Goal: Task Accomplishment & Management: Complete application form

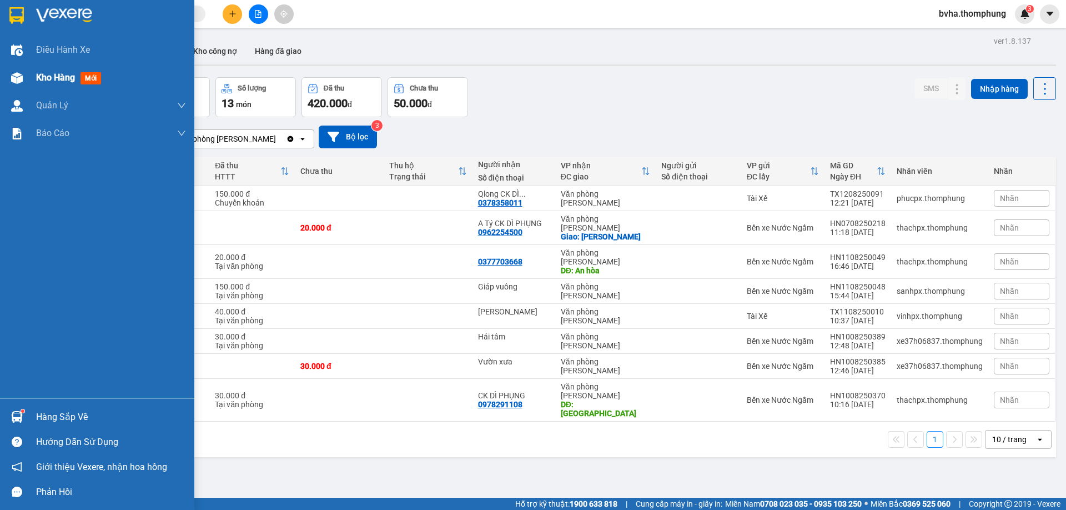
click at [76, 76] on div "Kho hàng mới" at bounding box center [70, 78] width 69 height 14
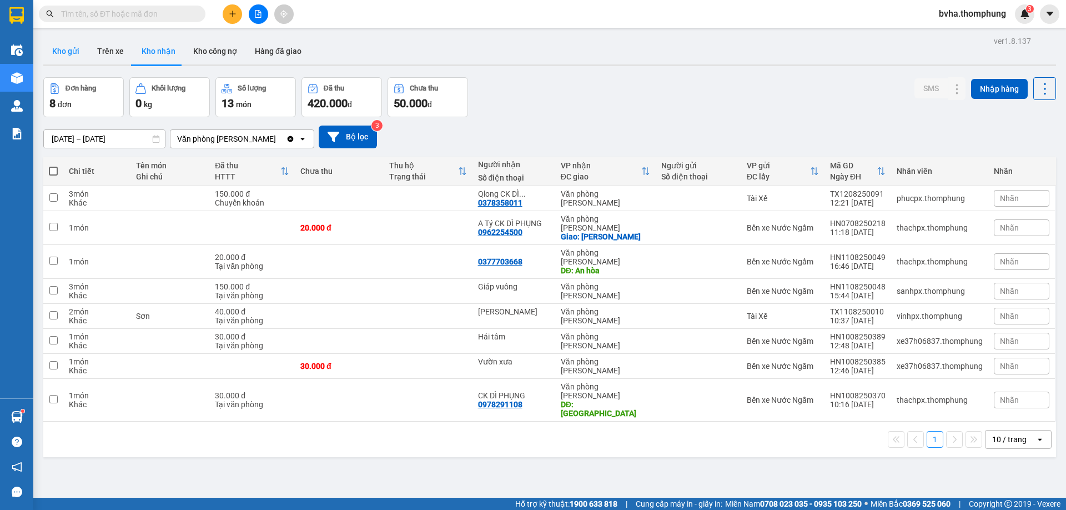
click at [78, 54] on button "Kho gửi" at bounding box center [65, 51] width 45 height 27
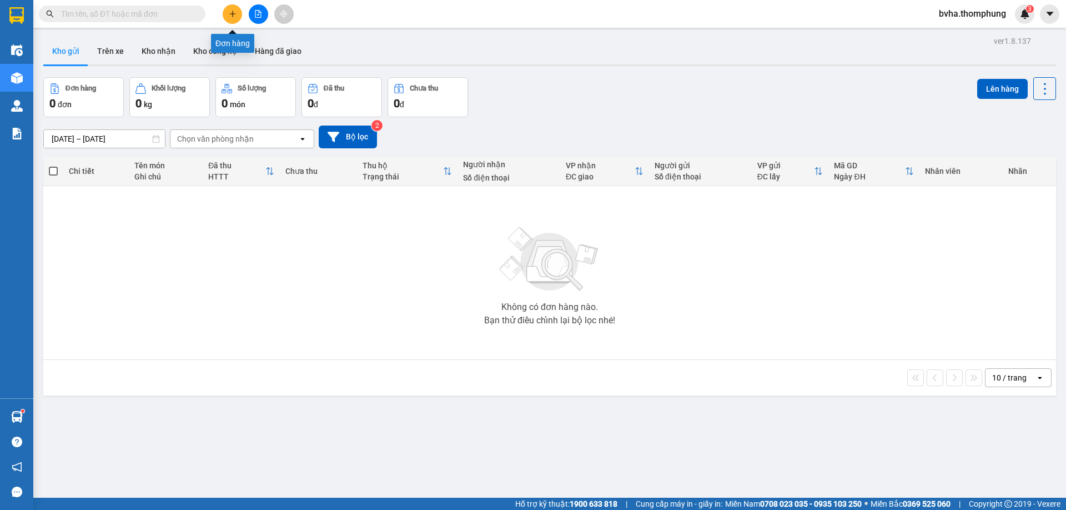
click at [236, 16] on icon "plus" at bounding box center [233, 14] width 8 height 8
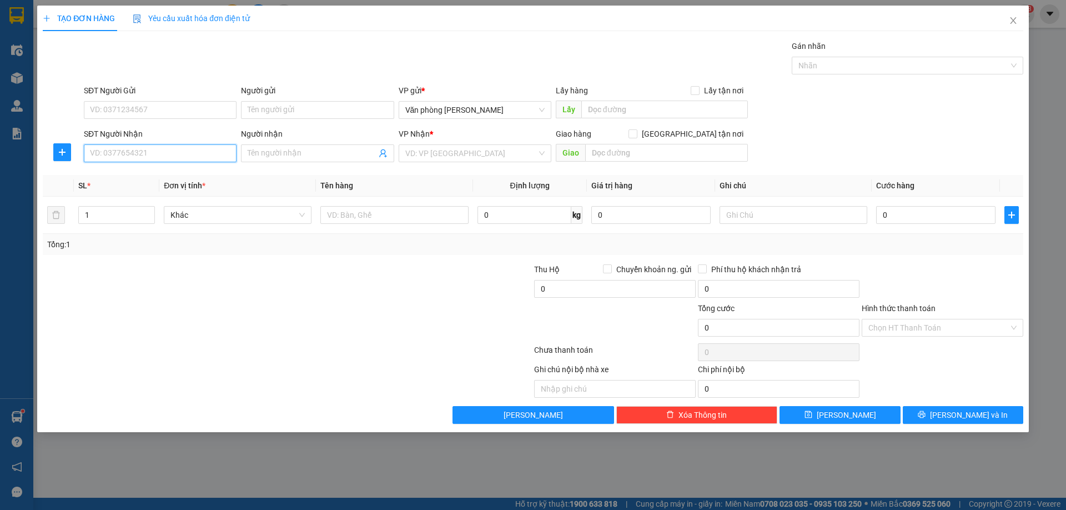
click at [125, 154] on input "SĐT Người Nhận" at bounding box center [160, 153] width 153 height 18
type input "0979546606"
click at [134, 185] on div "0979546606 0979546606 - huy hoàng bao ship 70k" at bounding box center [160, 175] width 153 height 22
click at [134, 180] on div "SL *" at bounding box center [116, 185] width 77 height 12
click at [132, 154] on input "0979546606" at bounding box center [160, 153] width 153 height 18
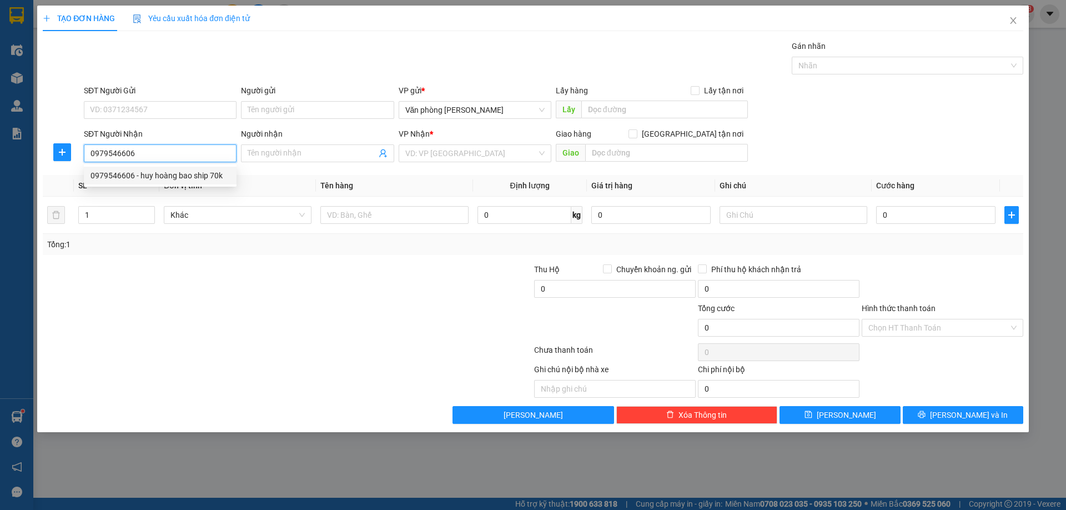
click at [144, 176] on div "0979546606 - huy hoàng bao ship 70k" at bounding box center [160, 175] width 139 height 12
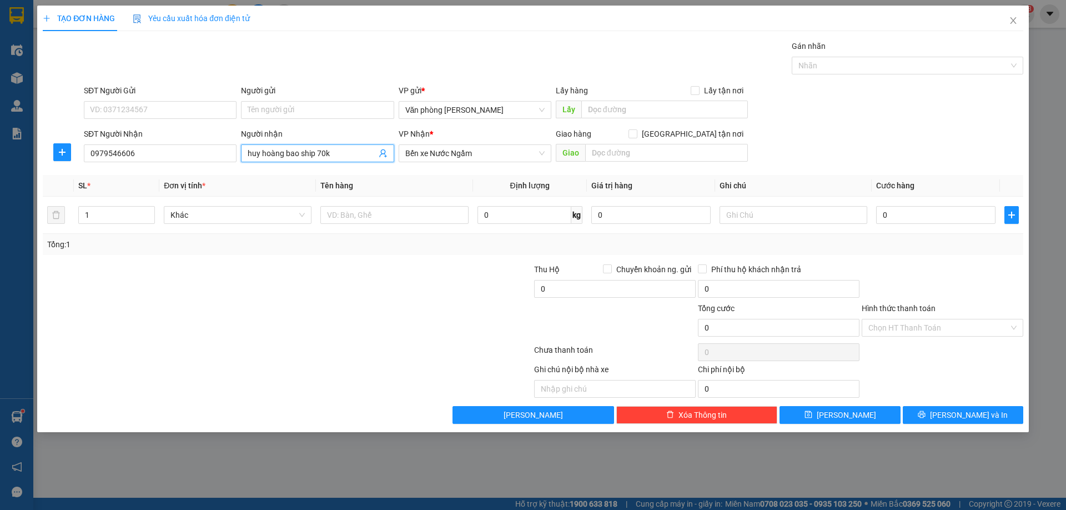
drag, startPoint x: 334, startPoint y: 157, endPoint x: 288, endPoint y: 159, distance: 45.6
click at [288, 159] on input "huy hoàng bao ship 70k" at bounding box center [312, 153] width 128 height 12
type input "huy hoàng"
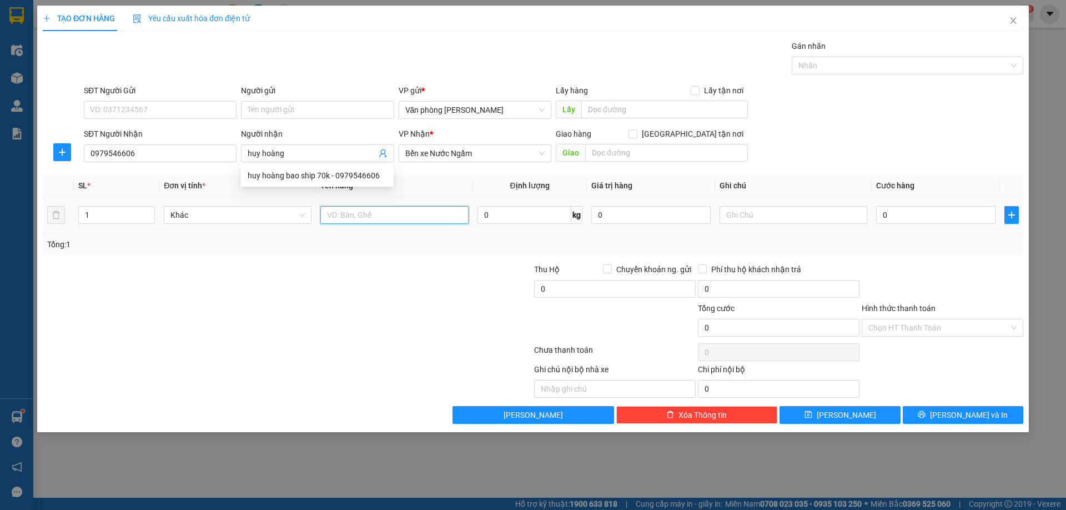
click at [353, 220] on input "text" at bounding box center [394, 215] width 148 height 18
type input "xốp"
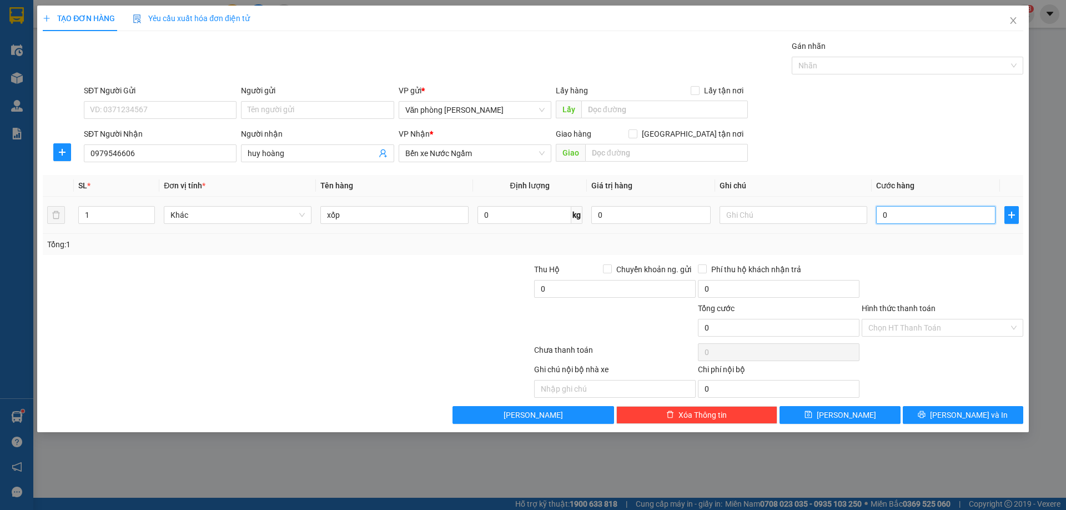
click at [917, 220] on input "0" at bounding box center [935, 215] width 119 height 18
type input "3"
type input "30"
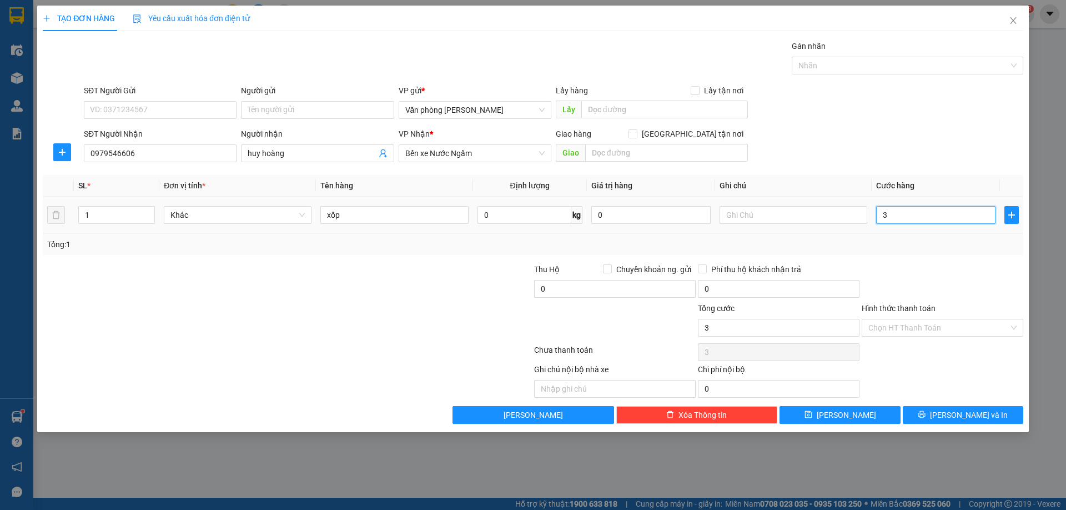
type input "30"
type input "30.000"
click at [910, 265] on div at bounding box center [943, 282] width 164 height 39
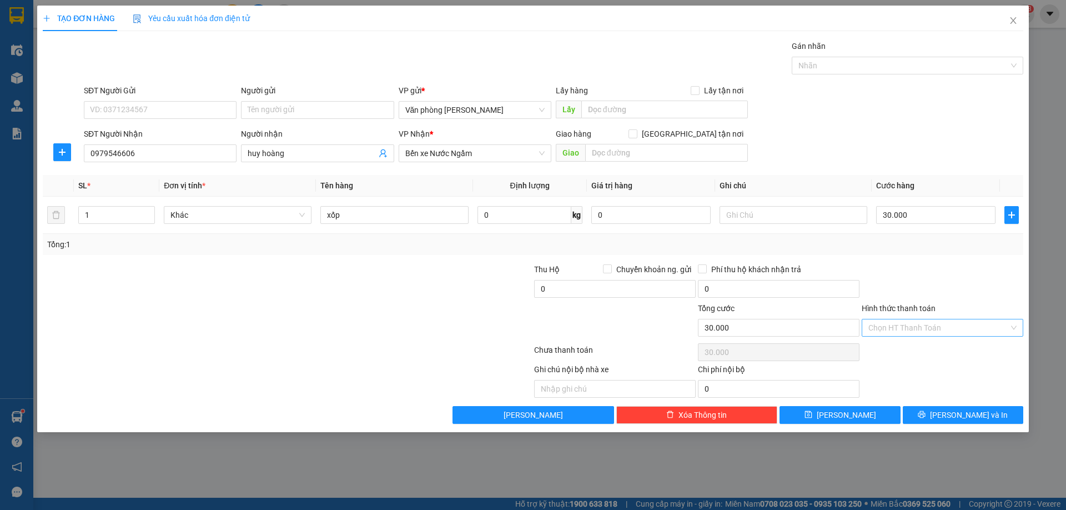
click at [934, 329] on input "Hình thức thanh toán" at bounding box center [938, 327] width 140 height 17
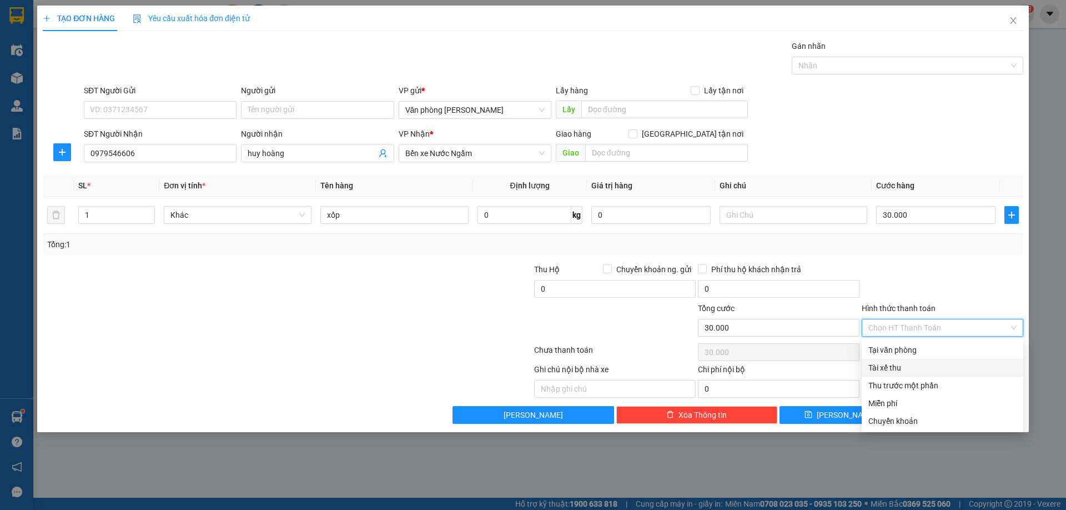
click at [913, 364] on div "Tài xế thu" at bounding box center [942, 368] width 148 height 12
type input "0"
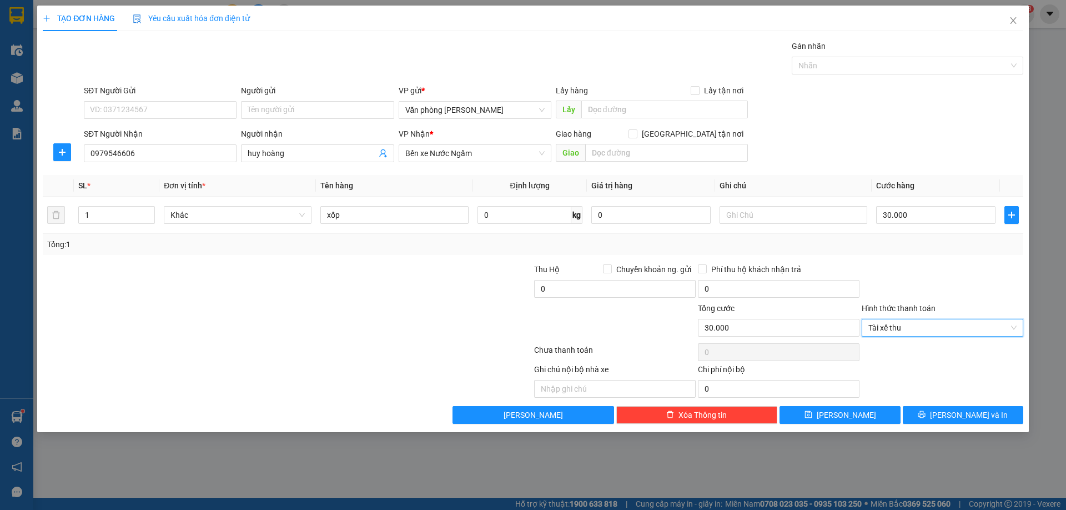
click at [825, 428] on div "TẠO ĐƠN HÀNG Yêu cầu xuất hóa đơn điện tử Transit Pickup Surcharge Ids Transit …" at bounding box center [533, 219] width 992 height 426
click at [825, 419] on button "[PERSON_NAME]" at bounding box center [840, 415] width 121 height 18
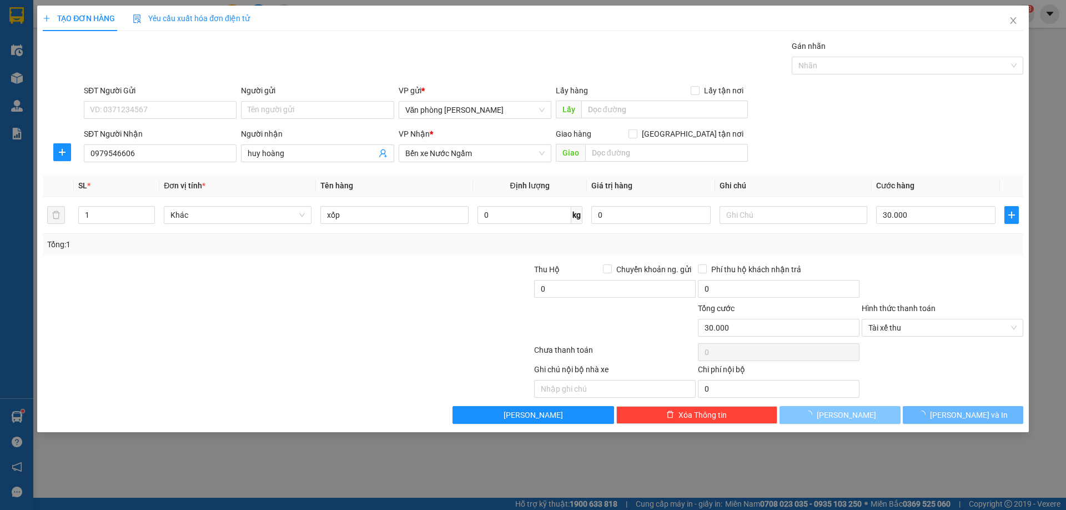
type input "0"
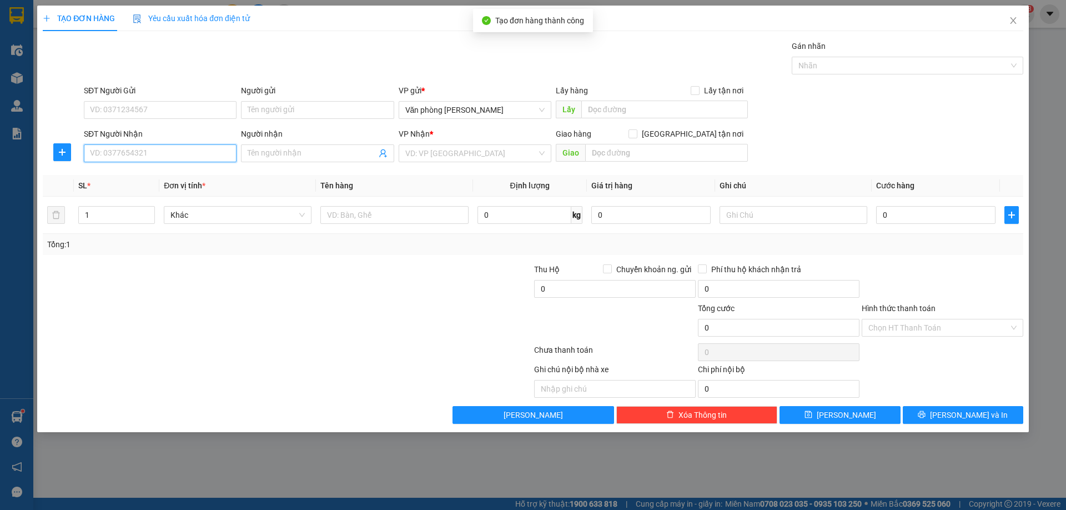
click at [150, 158] on input "SĐT Người Nhận" at bounding box center [160, 153] width 153 height 18
click at [323, 148] on input "Người nhận" at bounding box center [312, 153] width 128 height 12
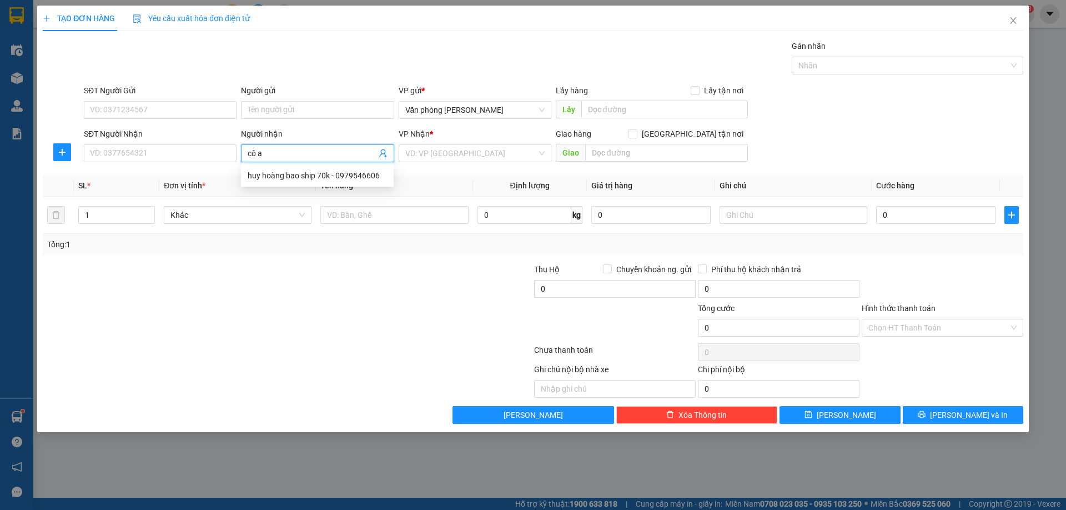
type input "cô an"
click at [289, 190] on div "CÔ AN ĐÃ CK DI PHỤNG - 0914880213" at bounding box center [317, 193] width 139 height 12
type input "0914880213"
drag, startPoint x: 339, startPoint y: 152, endPoint x: 270, endPoint y: 153, distance: 68.9
click at [270, 153] on input "CÔ AN ĐÃ CK DI PHỤNG" at bounding box center [312, 153] width 128 height 12
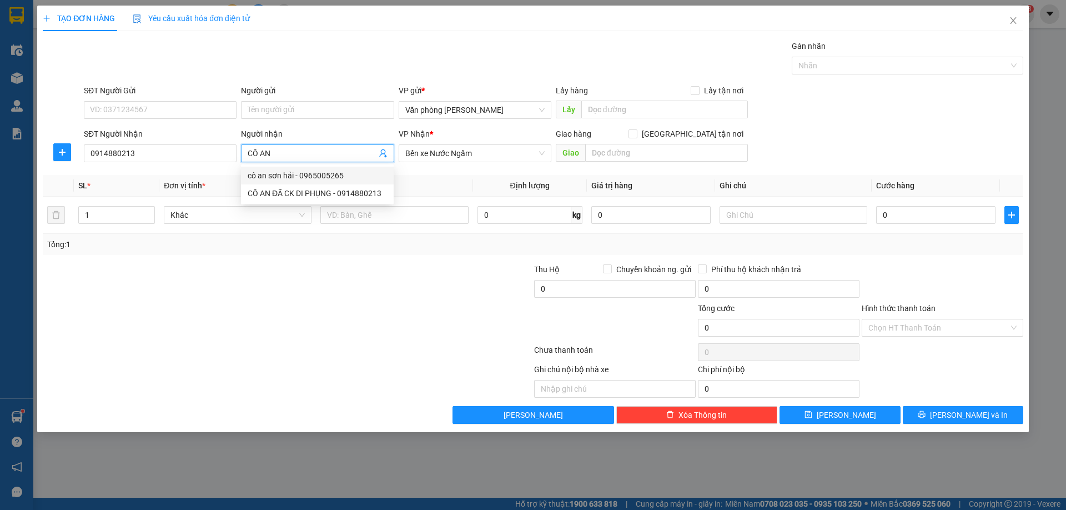
type input "CÔ AN"
click at [398, 277] on div at bounding box center [451, 282] width 164 height 39
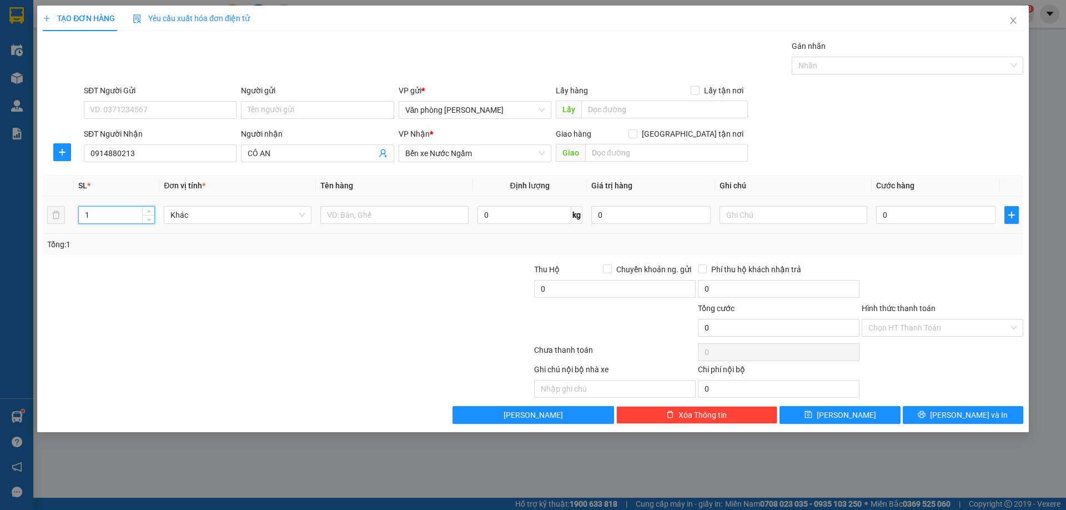
drag, startPoint x: 93, startPoint y: 215, endPoint x: 82, endPoint y: 215, distance: 11.1
click at [82, 215] on input "1" at bounding box center [117, 215] width 76 height 17
type input "2"
click at [355, 214] on input "text" at bounding box center [394, 215] width 148 height 18
type input "1 xốp+ bao"
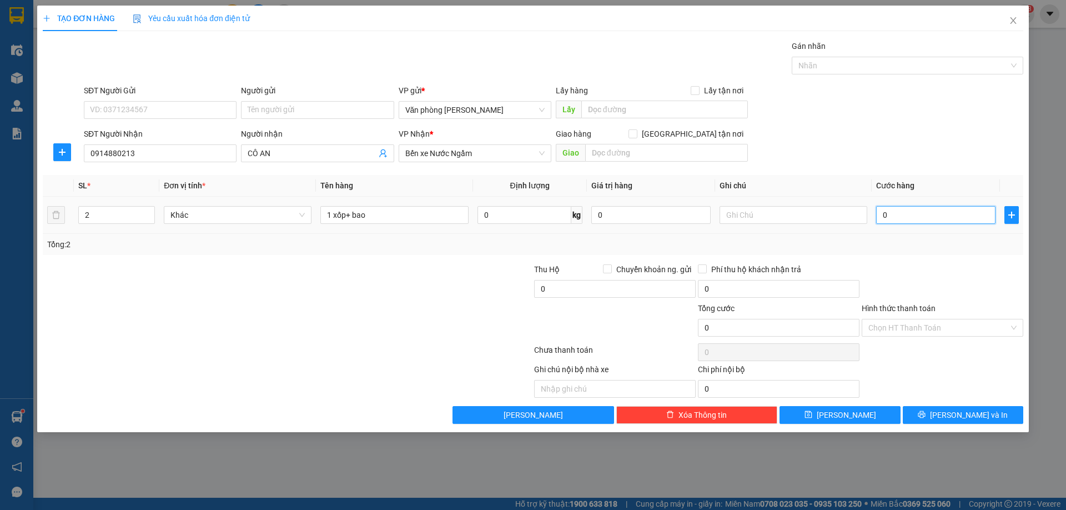
click at [895, 215] on input "0" at bounding box center [935, 215] width 119 height 18
type input "5"
type input "50"
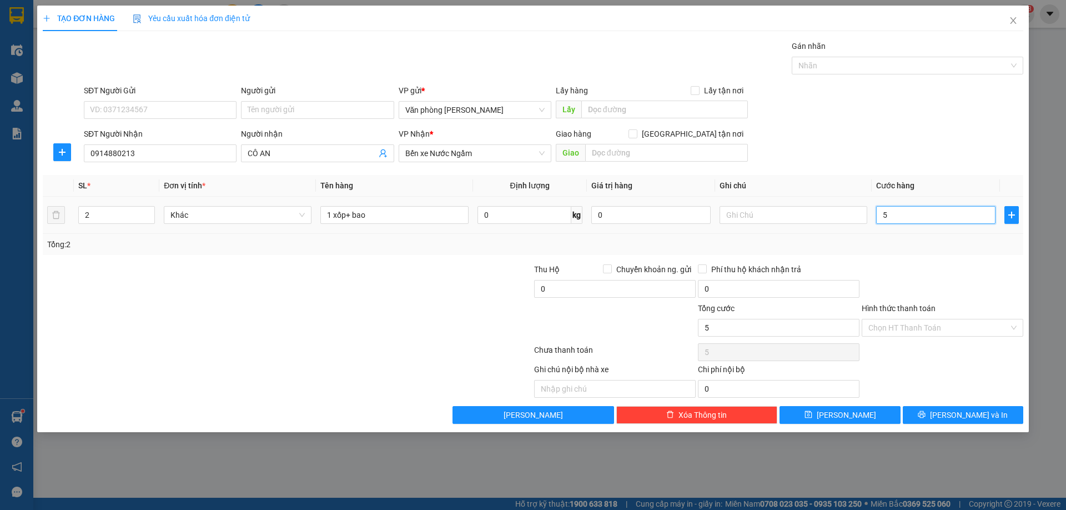
type input "50"
type input "50.000"
click at [935, 327] on input "Hình thức thanh toán" at bounding box center [938, 327] width 140 height 17
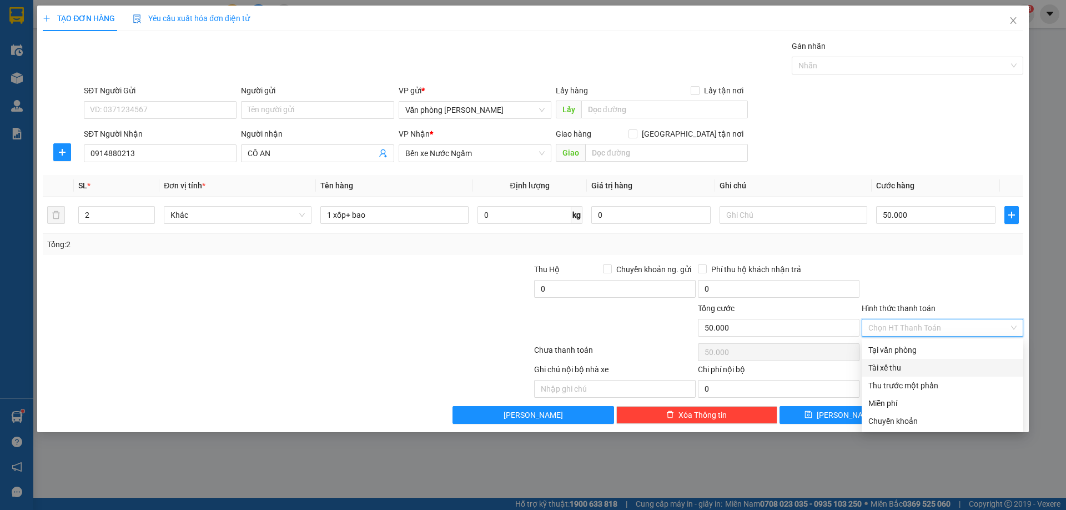
click at [896, 366] on div "Tài xế thu" at bounding box center [942, 368] width 148 height 12
type input "0"
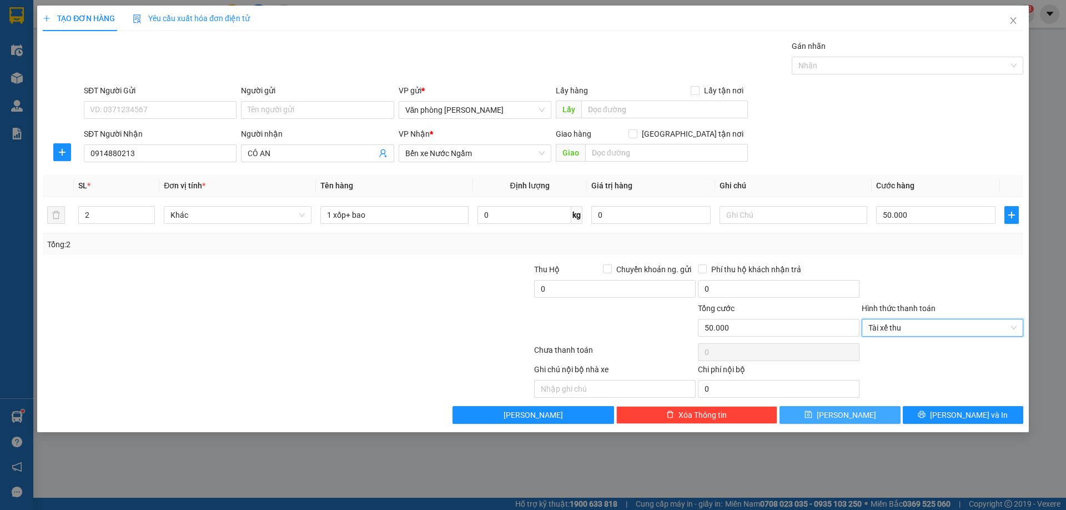
click at [840, 420] on span "[PERSON_NAME]" at bounding box center [846, 415] width 59 height 12
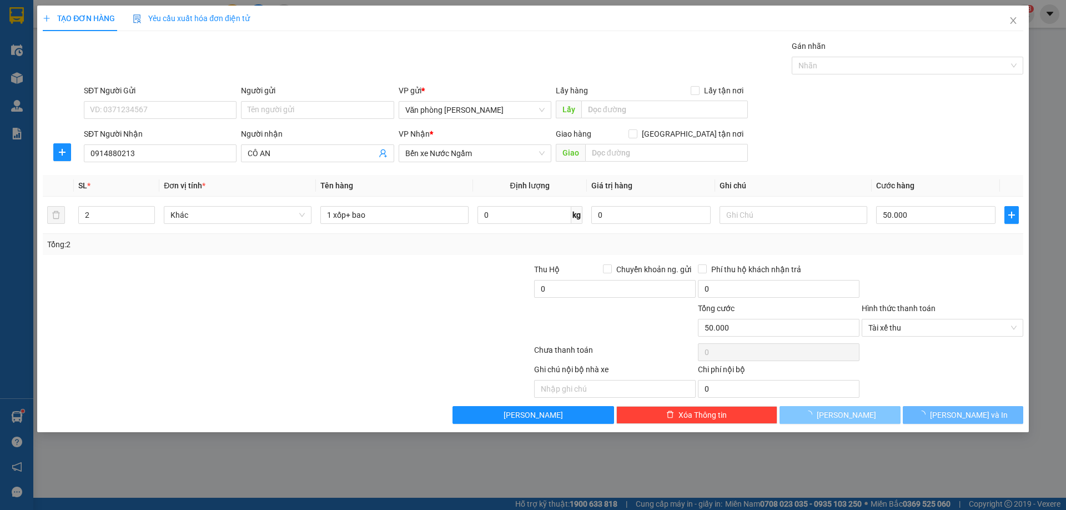
type input "1"
type input "0"
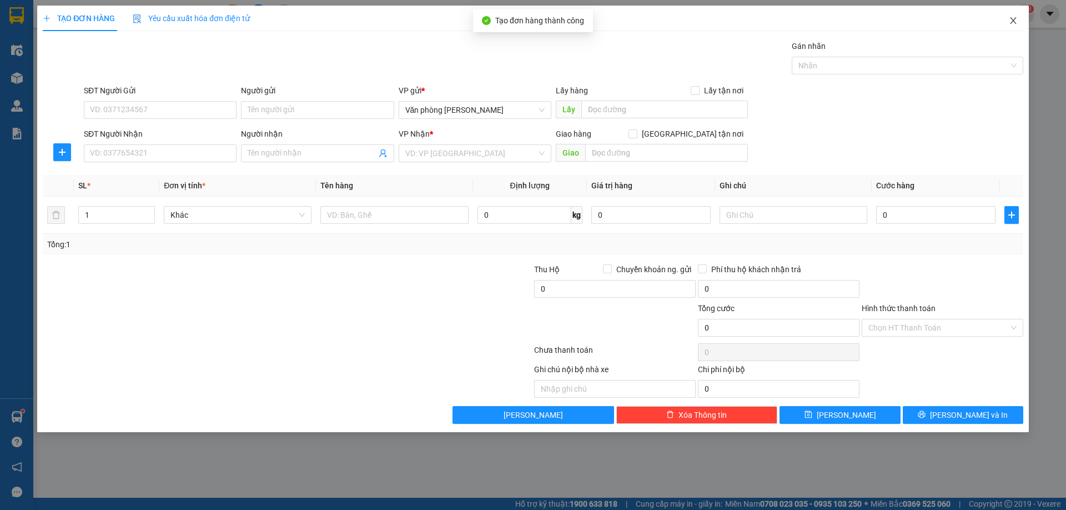
click at [1010, 21] on icon "close" at bounding box center [1013, 20] width 9 height 9
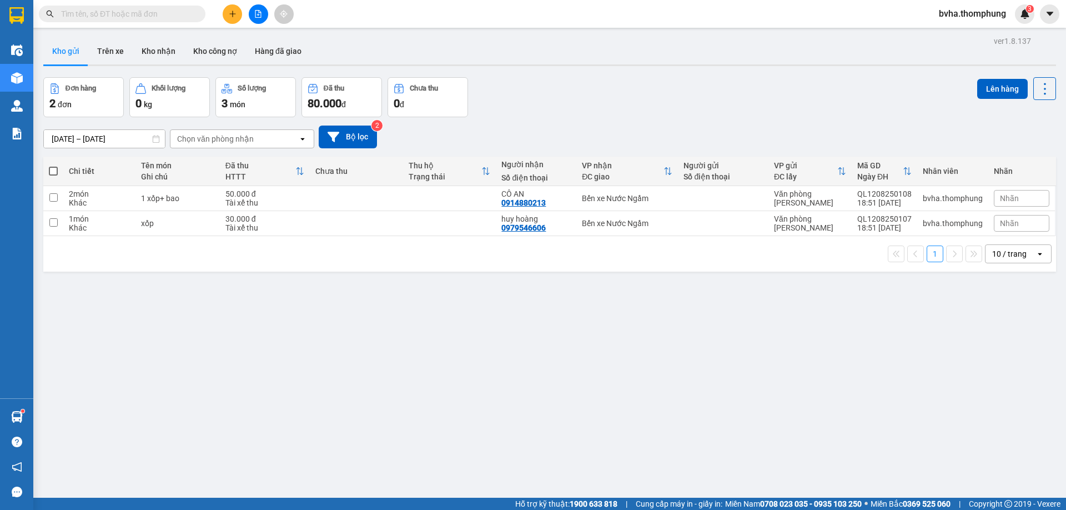
click at [155, 11] on input "text" at bounding box center [126, 14] width 131 height 12
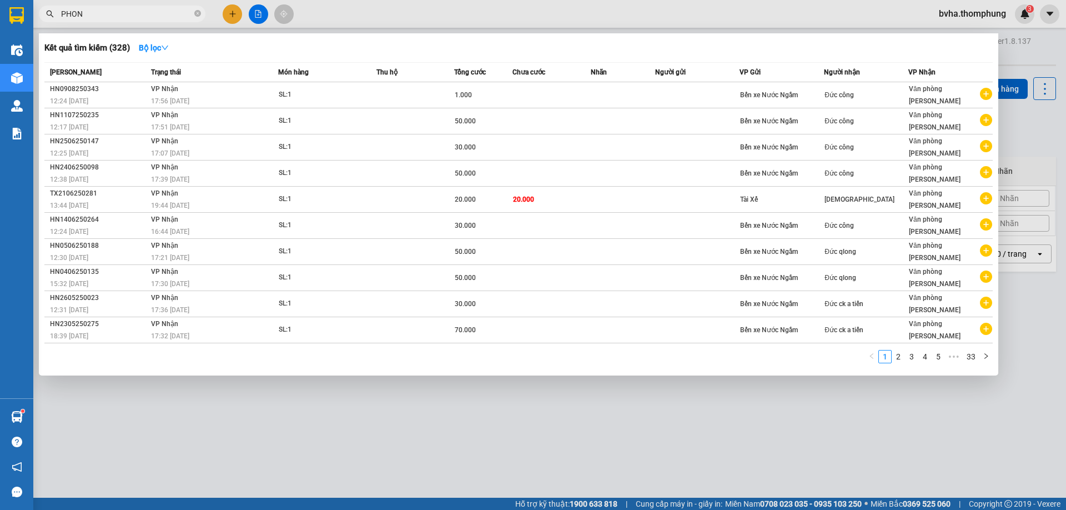
type input "PHONG"
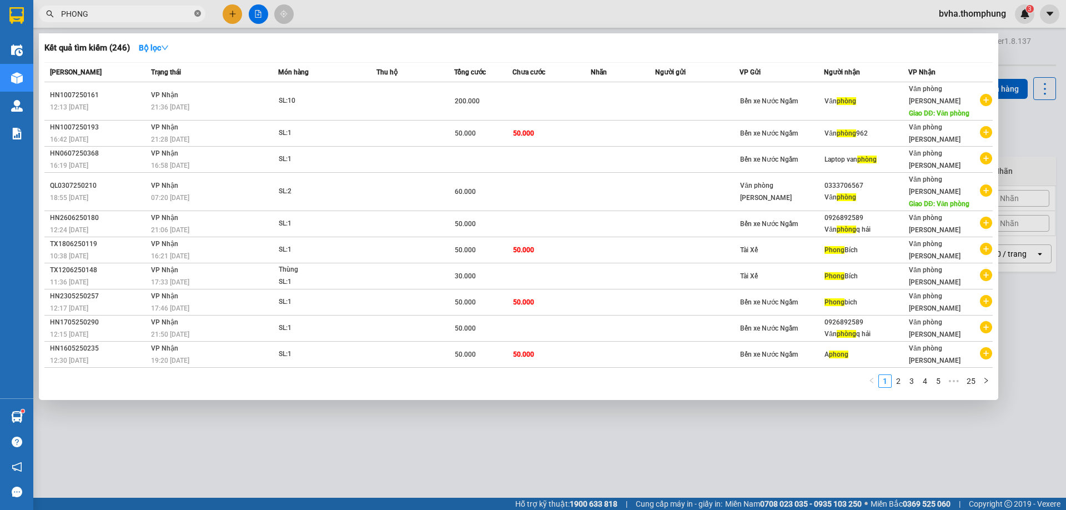
click at [196, 14] on icon "close-circle" at bounding box center [197, 13] width 7 height 7
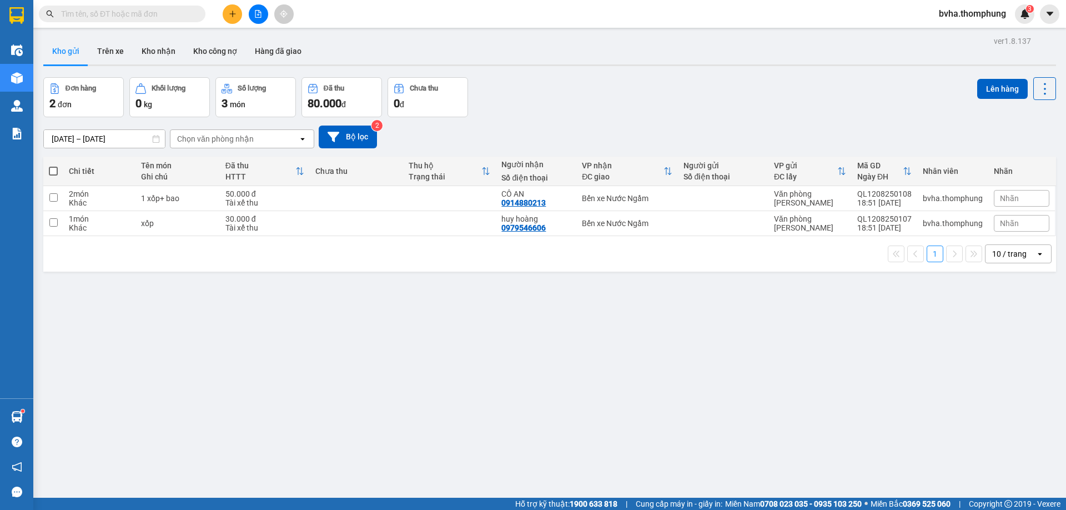
click at [342, 11] on div "Kết quả tìm kiếm ( 246 ) Bộ lọc Mã ĐH Trạng thái Món hàng Thu hộ Tổng cước Chưa…" at bounding box center [533, 14] width 1066 height 28
click at [263, 11] on button at bounding box center [258, 13] width 19 height 19
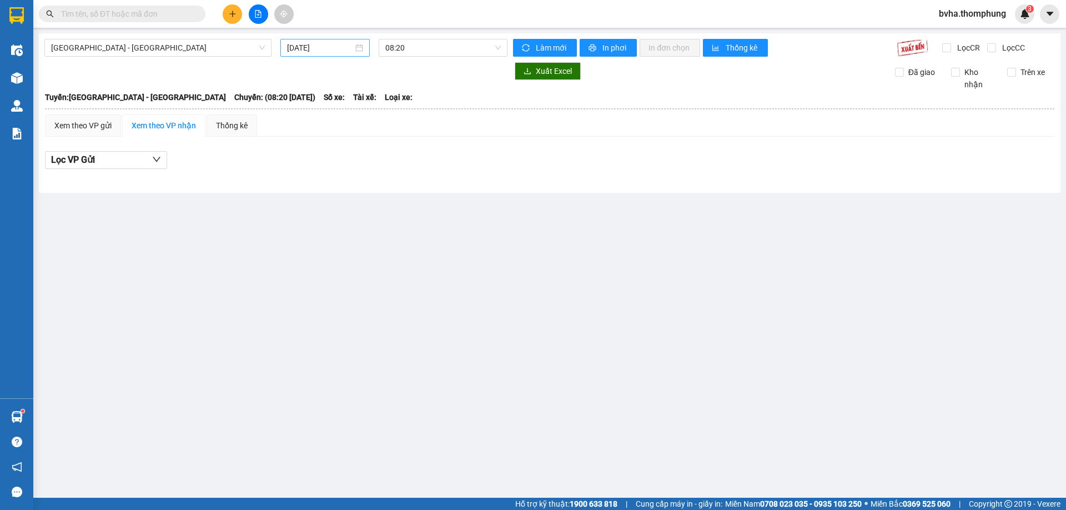
click at [349, 42] on input "[DATE]" at bounding box center [320, 48] width 66 height 12
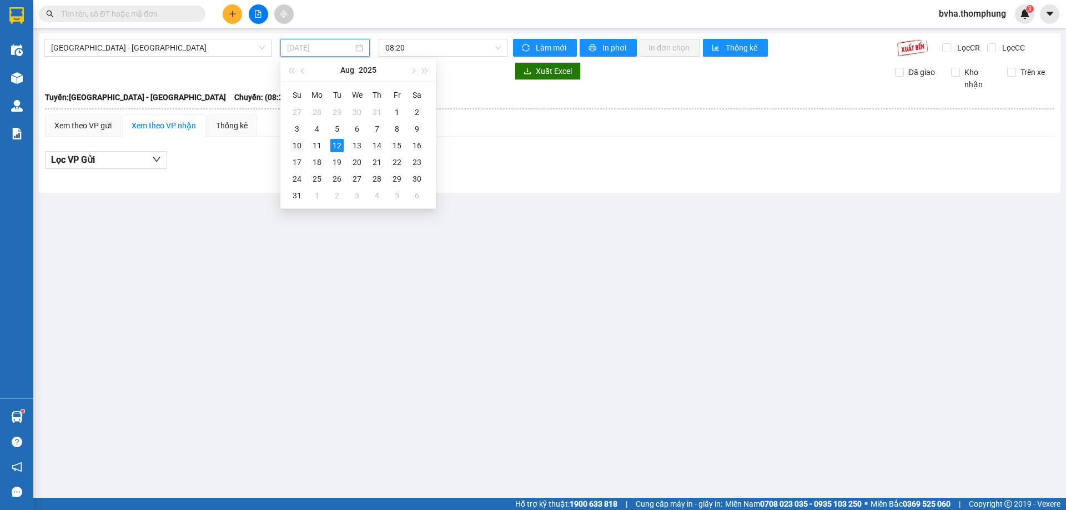
click at [301, 147] on div "10" at bounding box center [296, 145] width 13 height 13
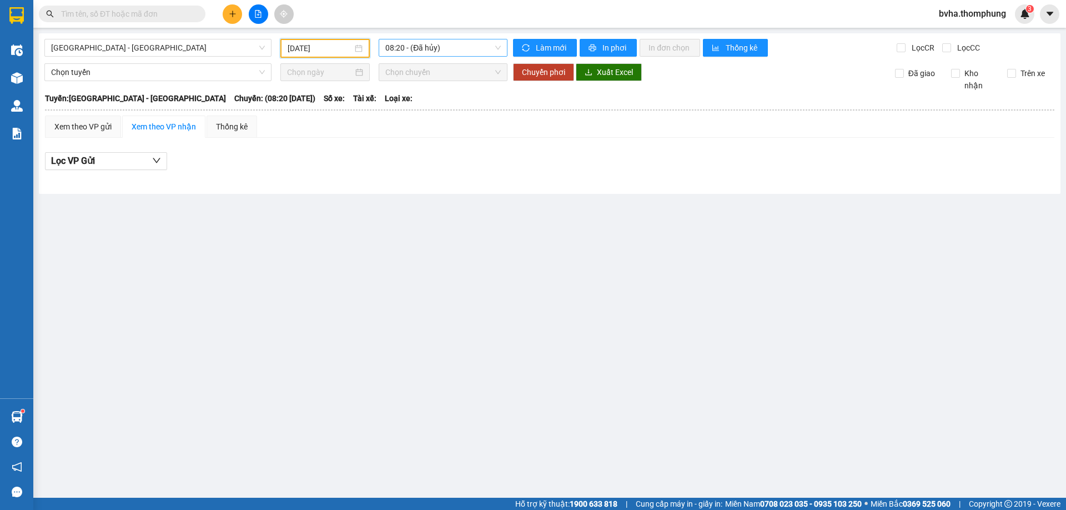
click at [476, 47] on span "08:20 - (Đã hủy)" at bounding box center [443, 47] width 116 height 17
click at [404, 106] on div "10:00" at bounding box center [428, 105] width 87 height 12
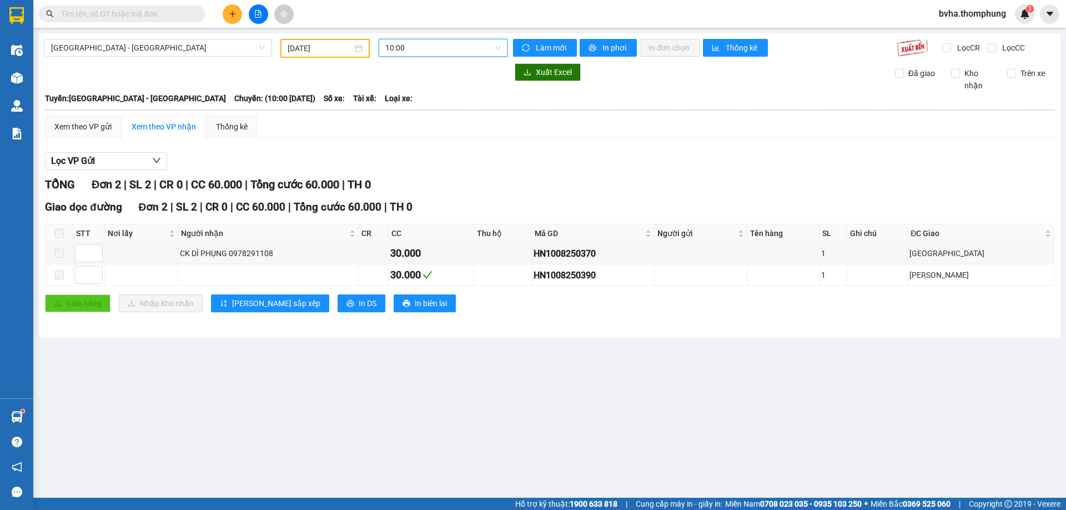
click at [418, 43] on span "10:00" at bounding box center [443, 47] width 116 height 17
click at [405, 122] on div "12:00" at bounding box center [428, 123] width 87 height 12
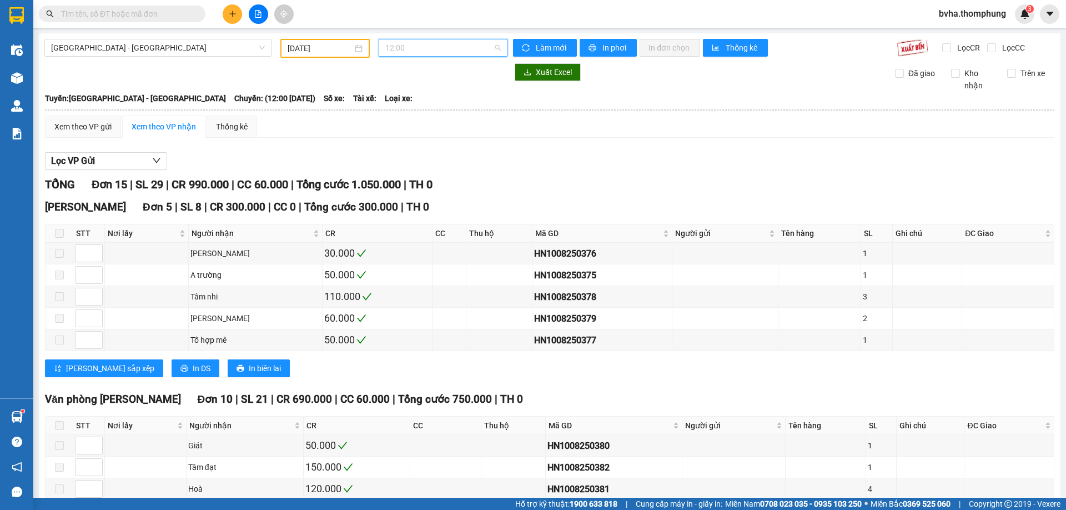
click at [458, 49] on span "12:00" at bounding box center [443, 47] width 116 height 17
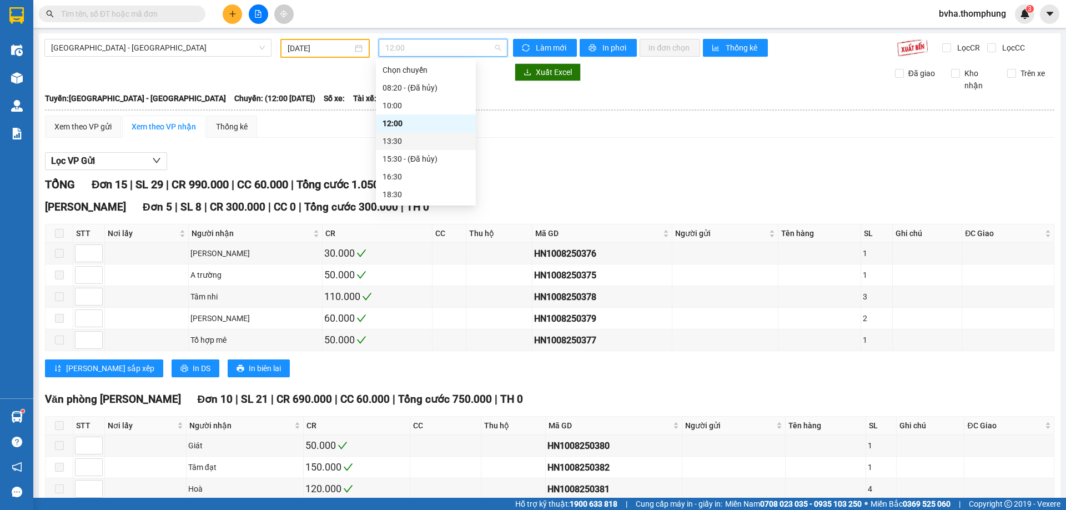
click at [396, 144] on div "13:30" at bounding box center [426, 141] width 87 height 12
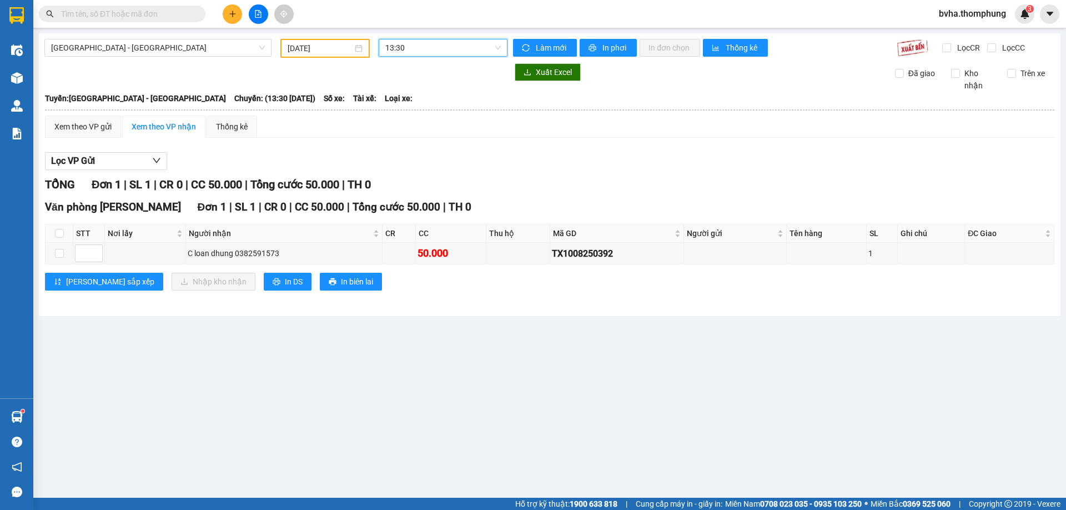
click at [448, 48] on span "13:30" at bounding box center [443, 47] width 116 height 17
click at [408, 176] on div "16:30" at bounding box center [428, 176] width 87 height 12
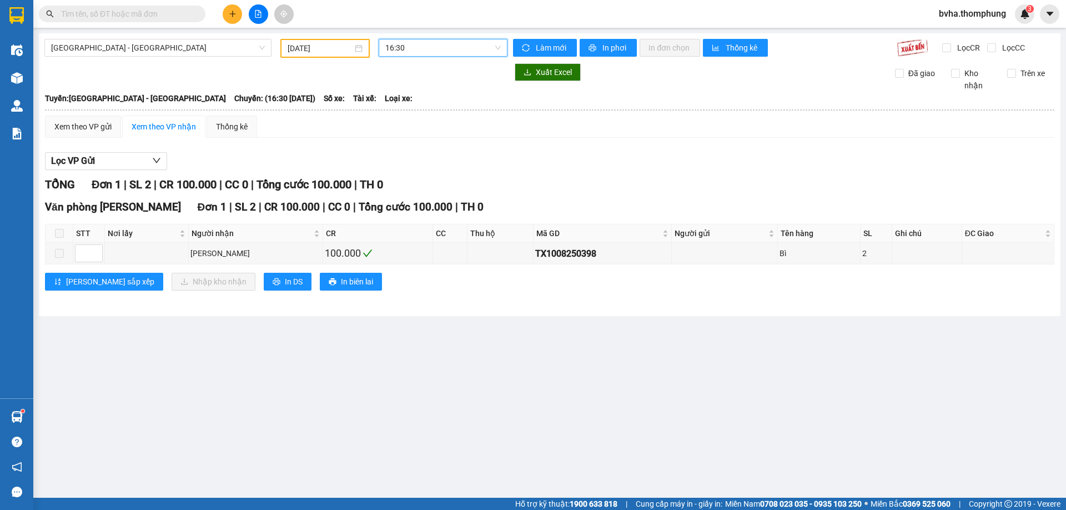
click at [421, 48] on span "16:30" at bounding box center [443, 47] width 116 height 17
click at [425, 157] on div "18:30" at bounding box center [428, 159] width 87 height 12
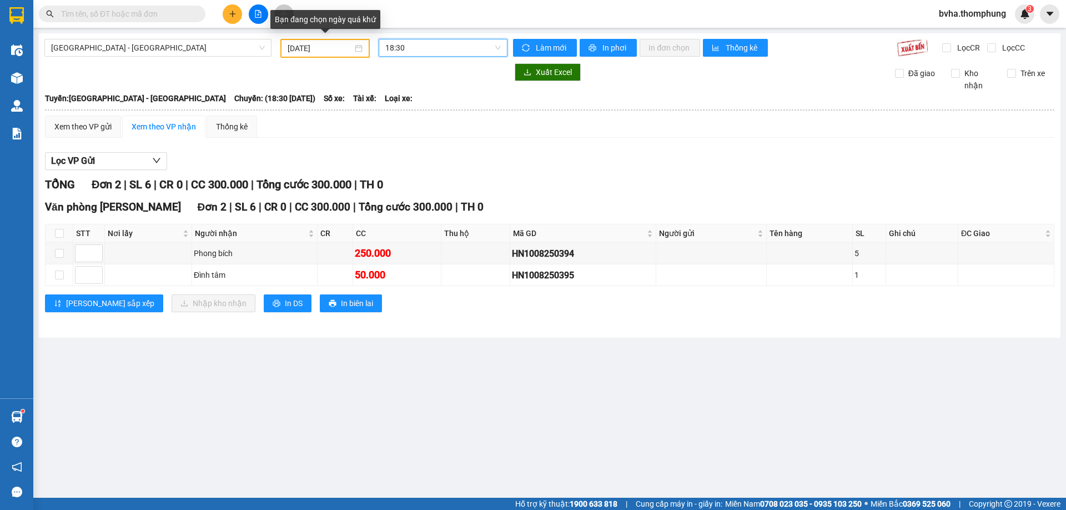
click at [332, 48] on input "[DATE]" at bounding box center [320, 48] width 65 height 12
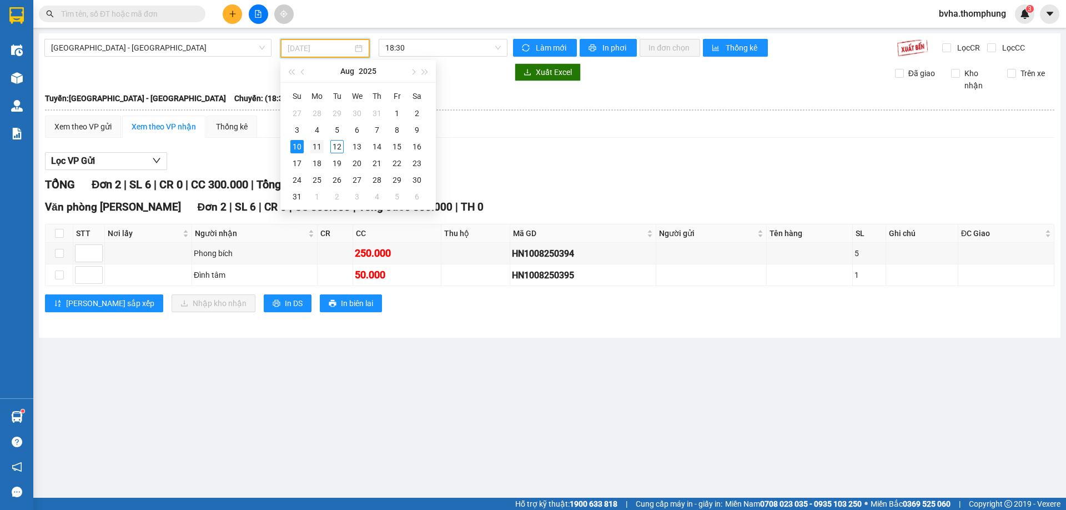
click at [319, 144] on div "11" at bounding box center [316, 146] width 13 height 13
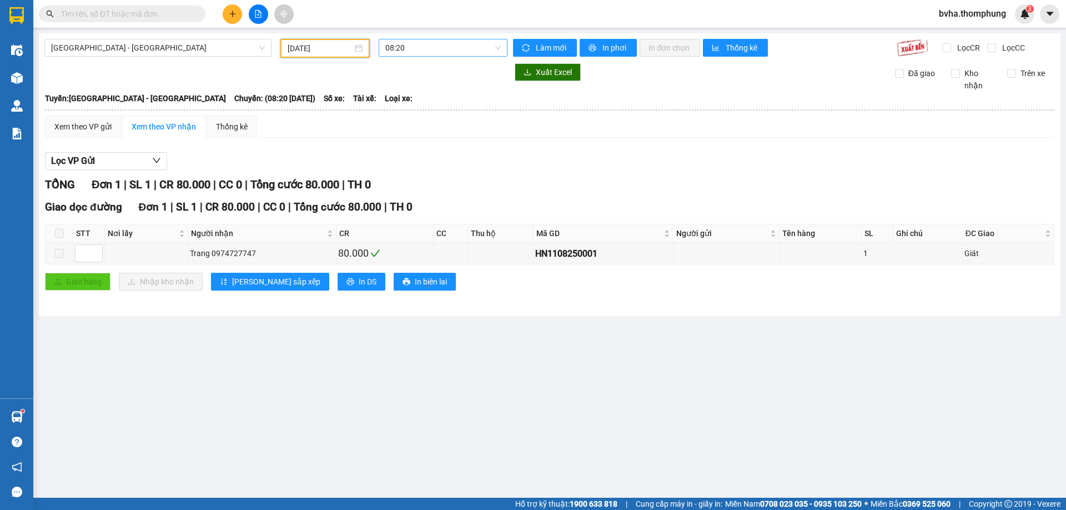
click at [435, 51] on span "08:20" at bounding box center [443, 47] width 116 height 17
click at [409, 92] on div "10:00" at bounding box center [428, 88] width 87 height 12
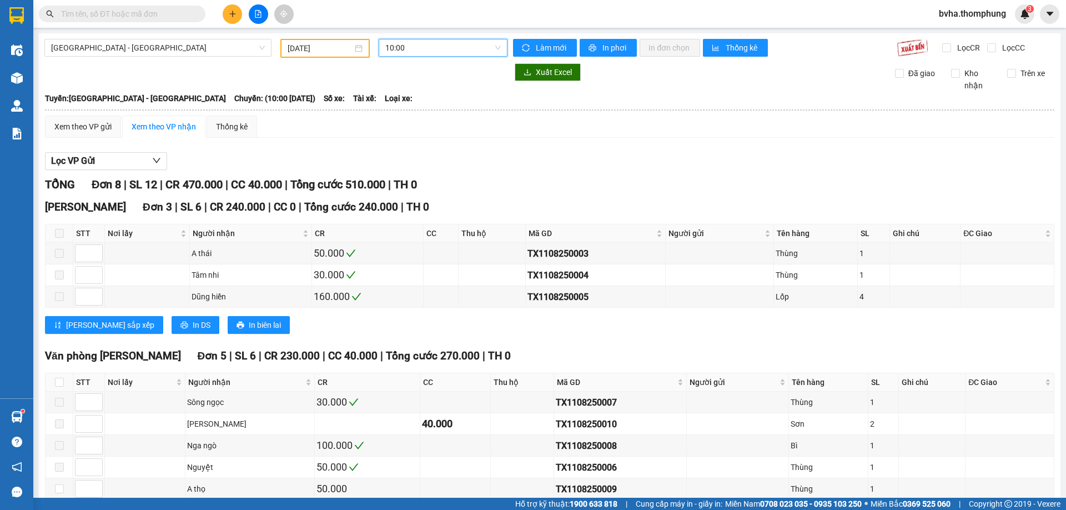
click at [428, 44] on span "10:00" at bounding box center [443, 47] width 116 height 17
click at [415, 108] on div "12:00" at bounding box center [426, 105] width 87 height 12
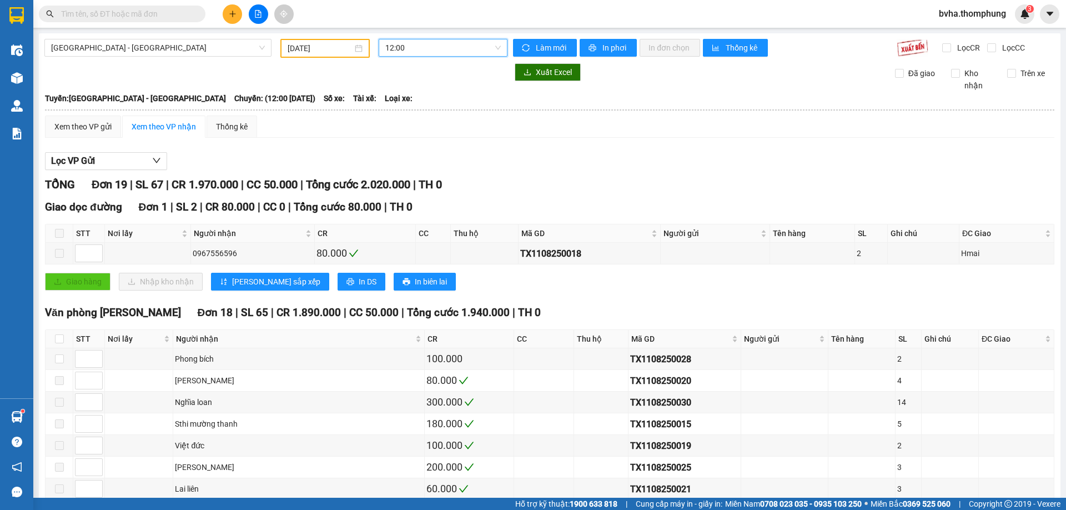
click at [436, 43] on span "12:00" at bounding box center [443, 47] width 116 height 17
click at [405, 124] on div "13:30" at bounding box center [426, 123] width 87 height 12
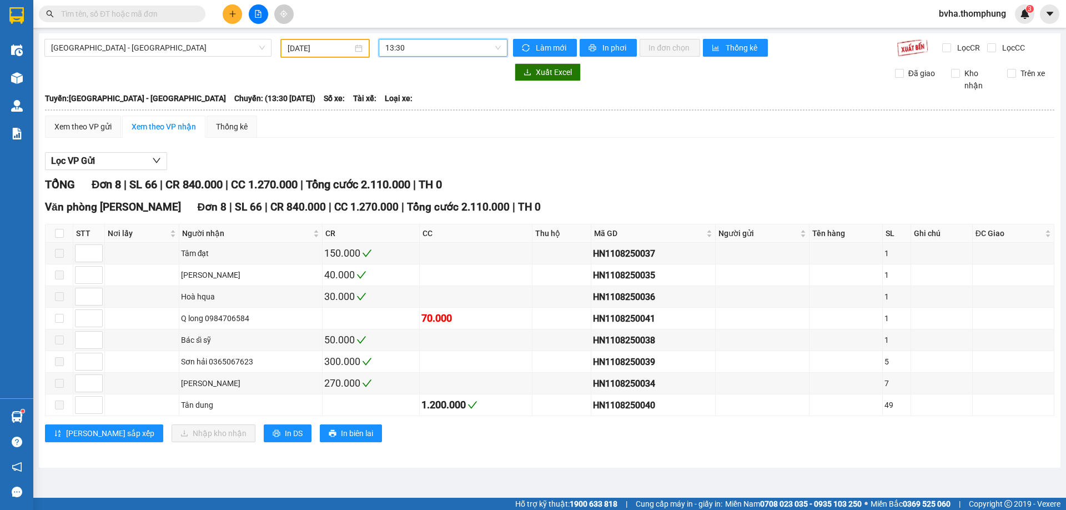
click at [461, 54] on span "13:30" at bounding box center [443, 47] width 116 height 17
click at [401, 142] on div "15:30" at bounding box center [428, 141] width 87 height 12
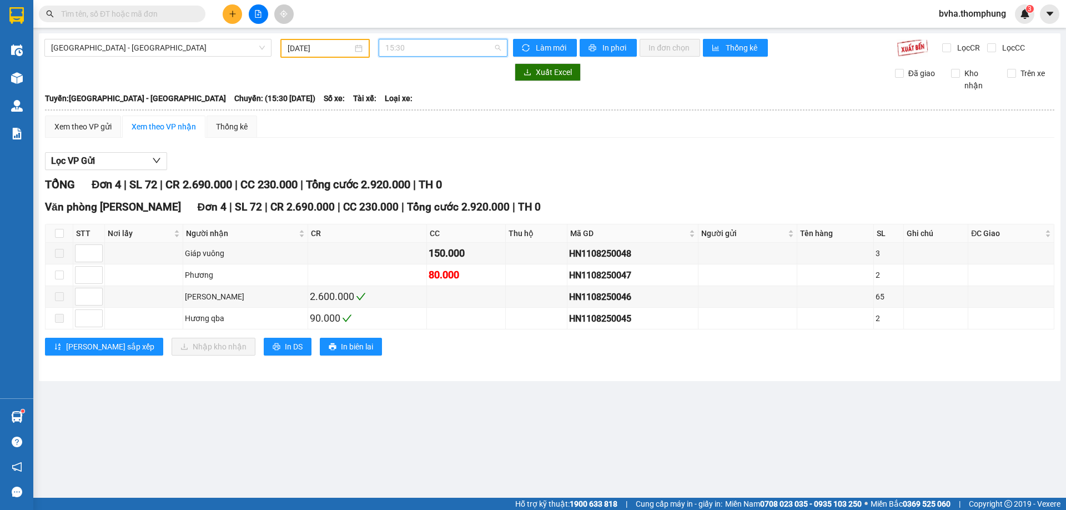
click at [432, 46] on span "15:30" at bounding box center [443, 47] width 116 height 17
click at [423, 159] on div "16:30" at bounding box center [428, 159] width 87 height 12
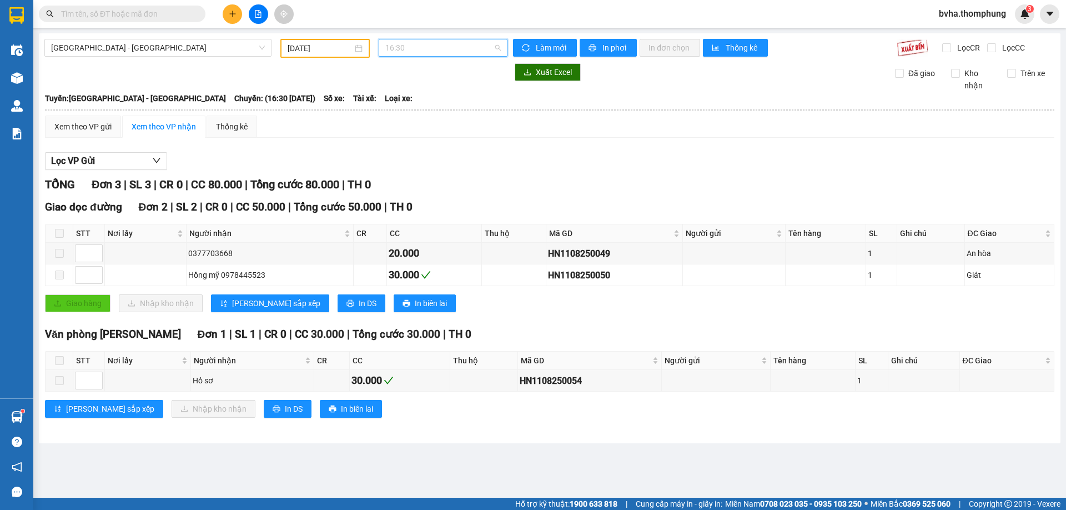
click at [427, 50] on span "16:30" at bounding box center [443, 47] width 116 height 17
click at [399, 183] on div "18:30" at bounding box center [429, 177] width 100 height 18
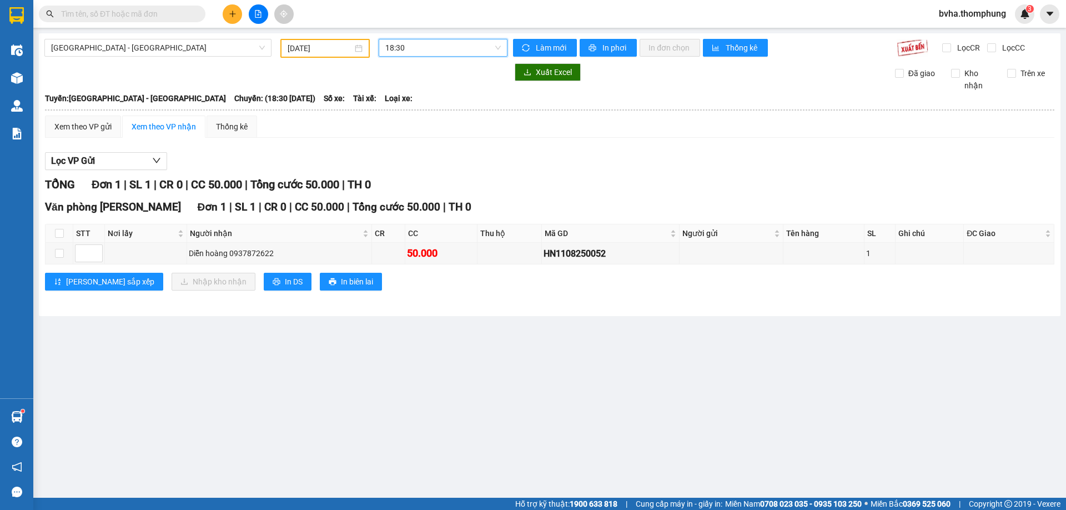
click at [337, 48] on input "[DATE]" at bounding box center [320, 48] width 65 height 12
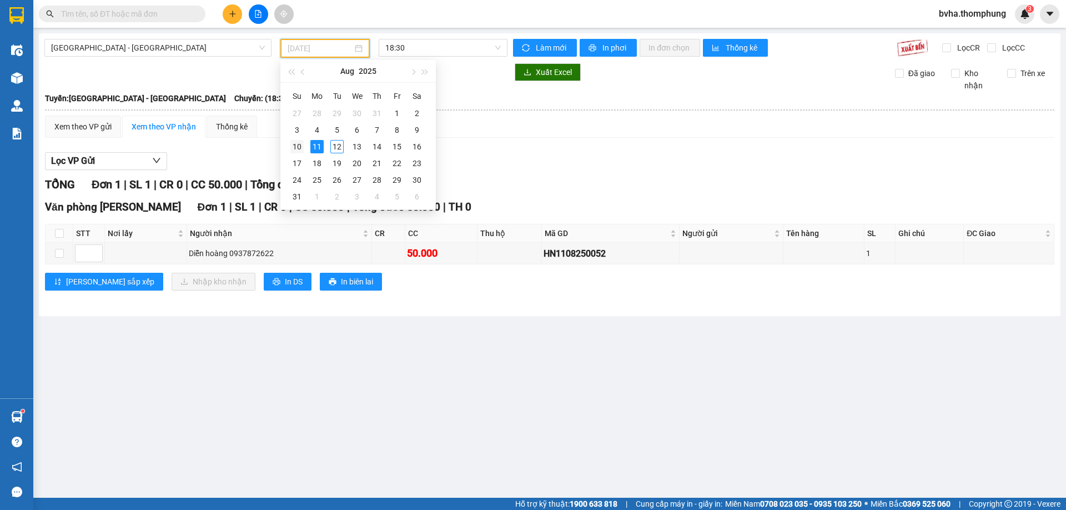
click at [304, 145] on td "10" at bounding box center [297, 146] width 20 height 17
type input "[DATE]"
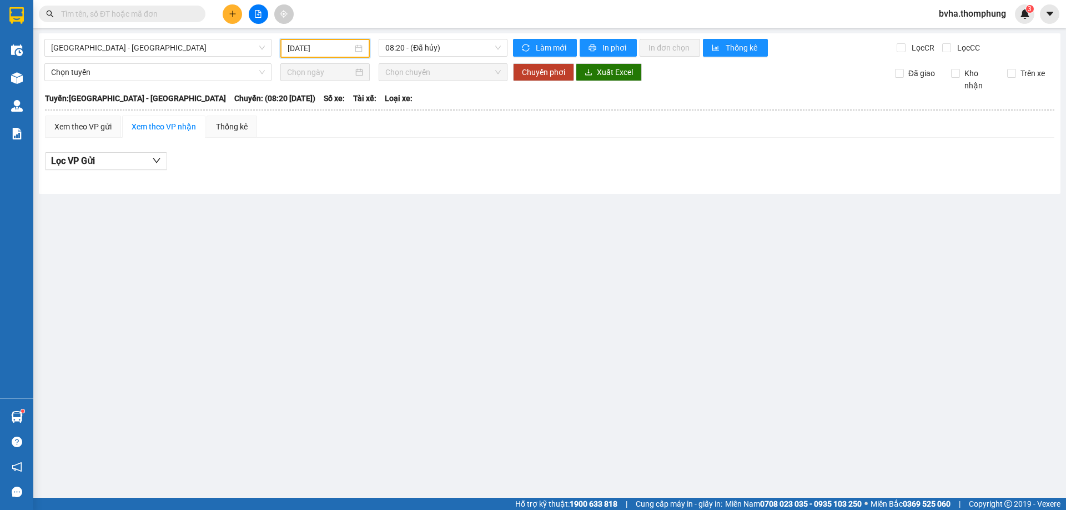
click at [133, 13] on input "text" at bounding box center [126, 14] width 131 height 12
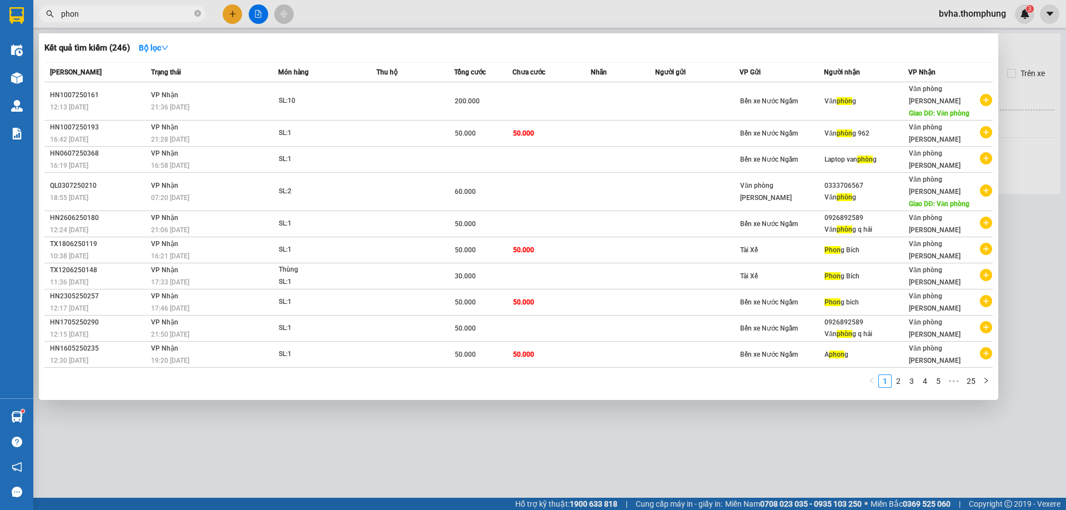
type input "phong"
click at [197, 13] on icon "close-circle" at bounding box center [197, 13] width 7 height 7
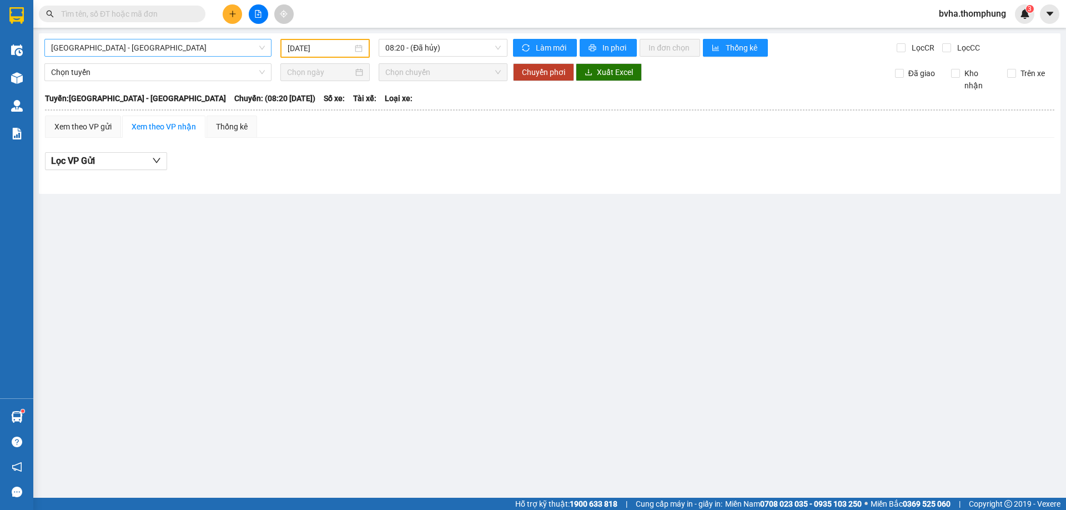
click at [136, 49] on span "[GEOGRAPHIC_DATA] - [GEOGRAPHIC_DATA]" at bounding box center [158, 47] width 214 height 17
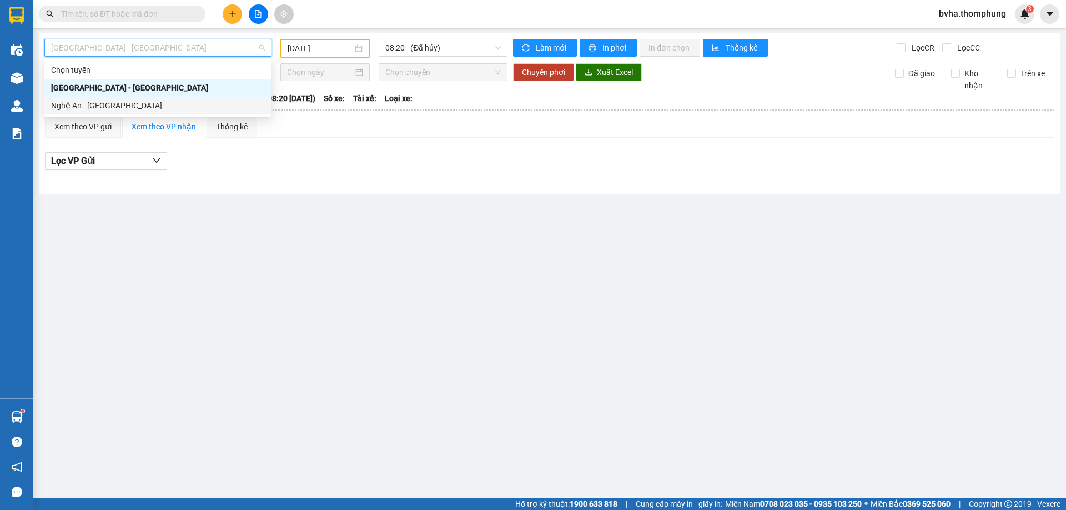
click at [112, 102] on div "Nghệ An - [GEOGRAPHIC_DATA]" at bounding box center [158, 105] width 214 height 12
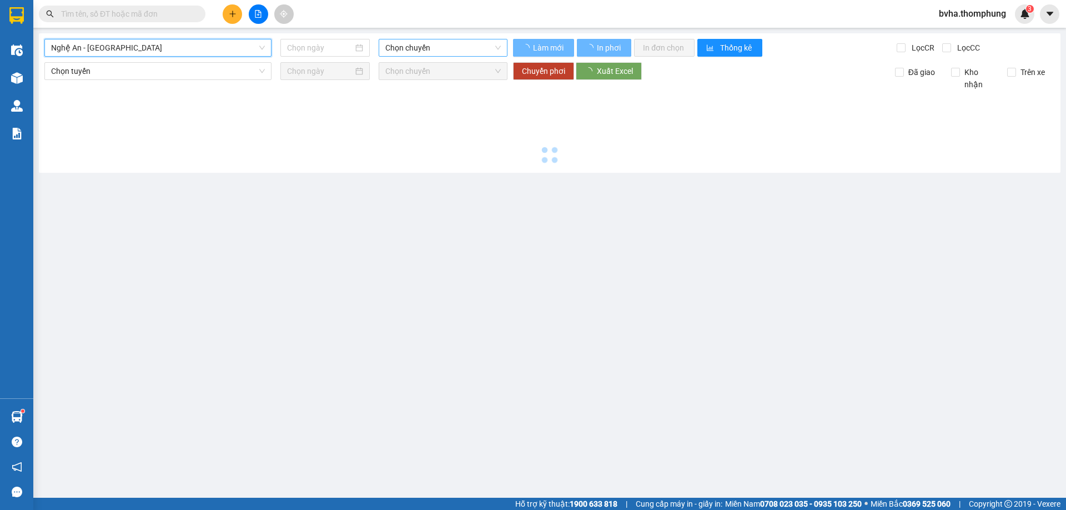
type input "[DATE]"
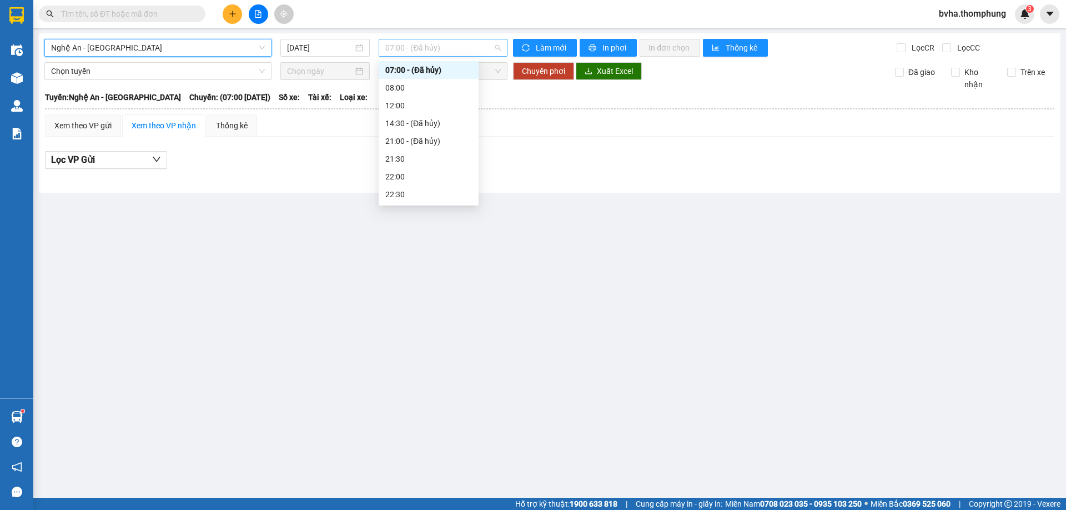
click at [433, 51] on span "07:00 - (Đã hủy)" at bounding box center [443, 47] width 116 height 17
click at [414, 108] on div "12:00" at bounding box center [428, 105] width 87 height 12
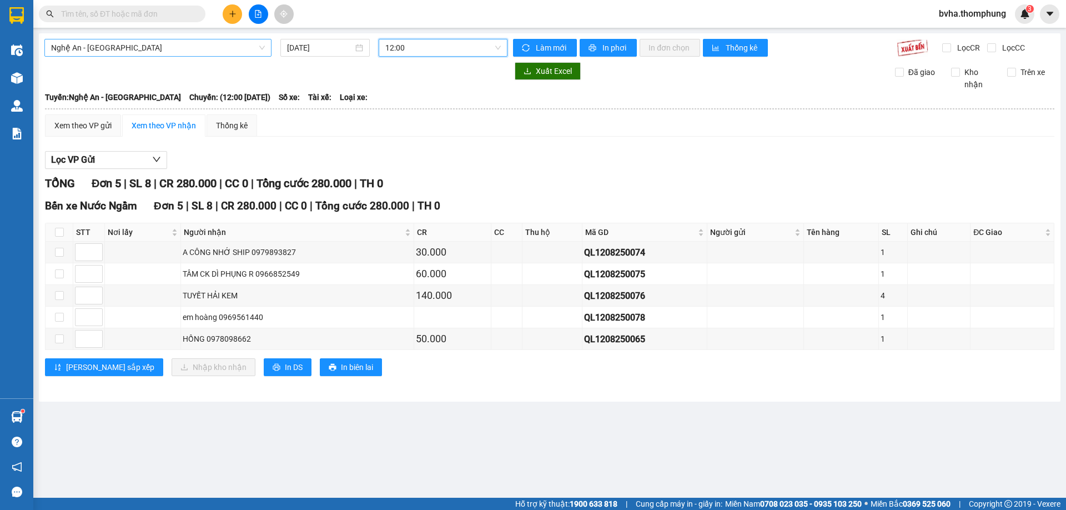
click at [189, 47] on span "Nghệ An - [GEOGRAPHIC_DATA]" at bounding box center [158, 47] width 214 height 17
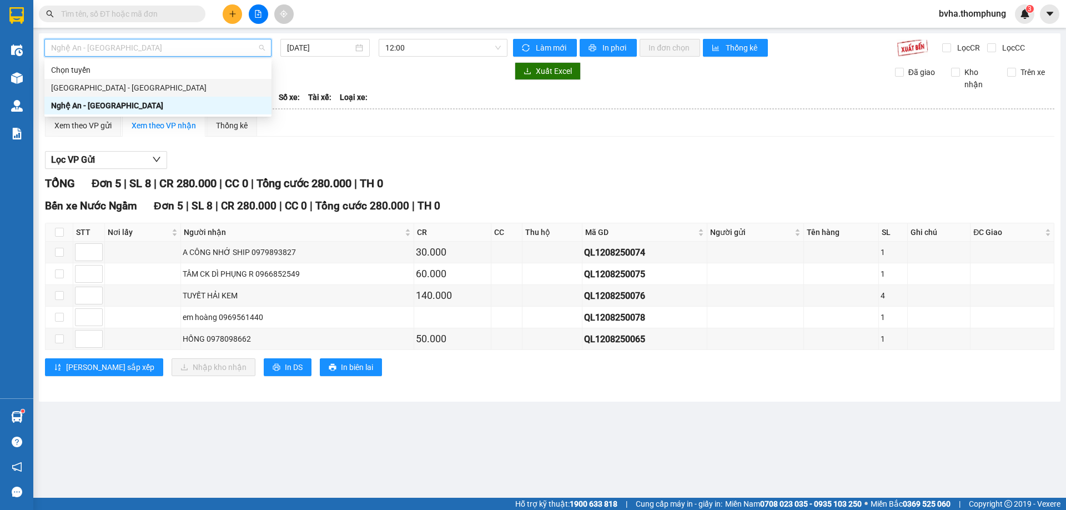
click at [115, 86] on div "[GEOGRAPHIC_DATA] - [GEOGRAPHIC_DATA]" at bounding box center [158, 88] width 214 height 12
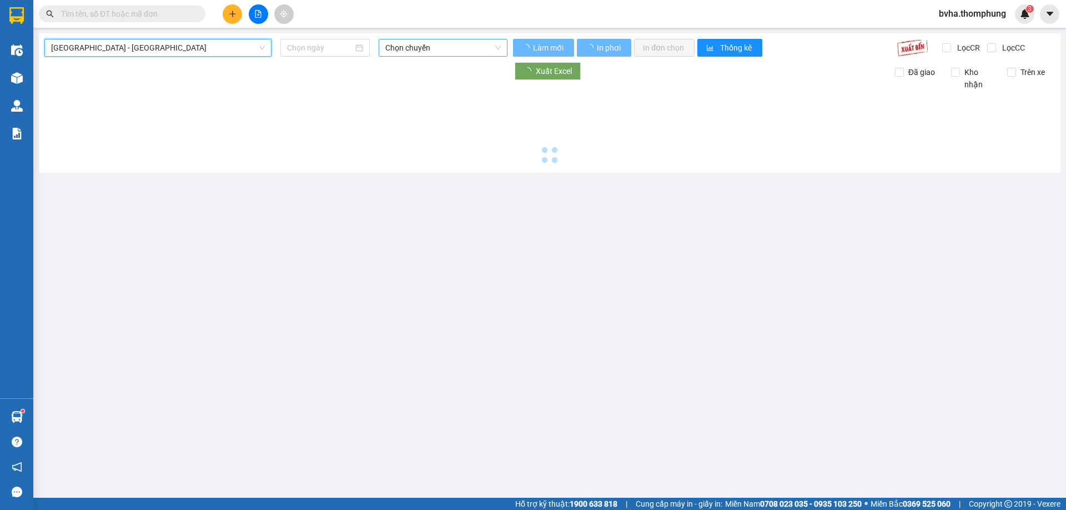
type input "[DATE]"
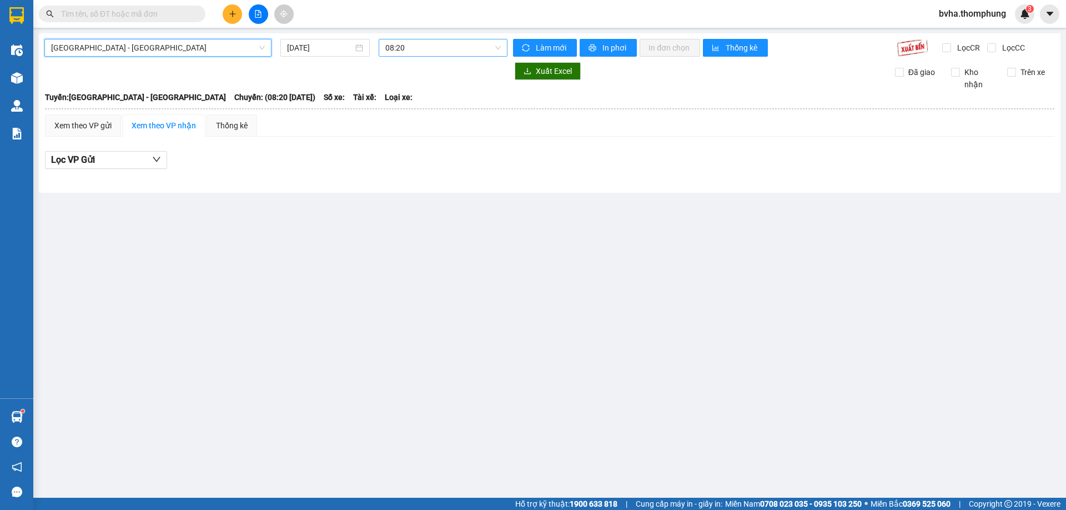
click at [452, 47] on span "08:20" at bounding box center [443, 47] width 116 height 17
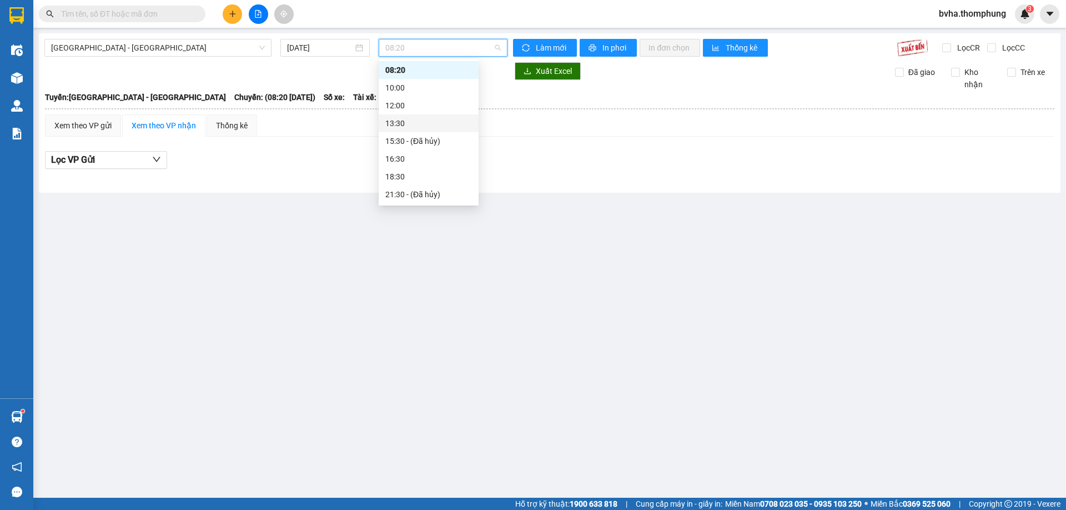
click at [416, 124] on div "13:30" at bounding box center [428, 123] width 87 height 12
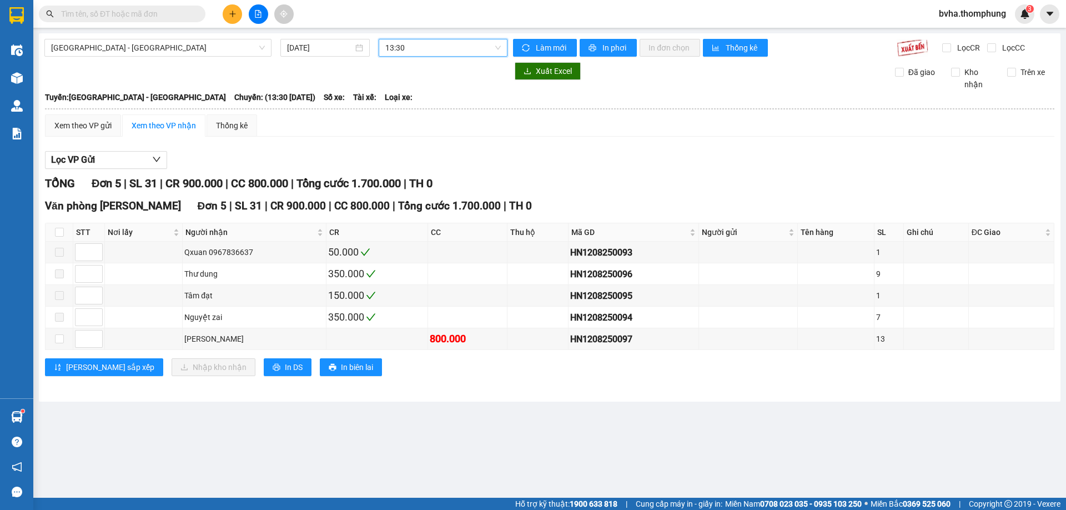
click at [447, 55] on span "13:30" at bounding box center [443, 47] width 116 height 17
click at [401, 161] on div "16:30" at bounding box center [428, 159] width 87 height 12
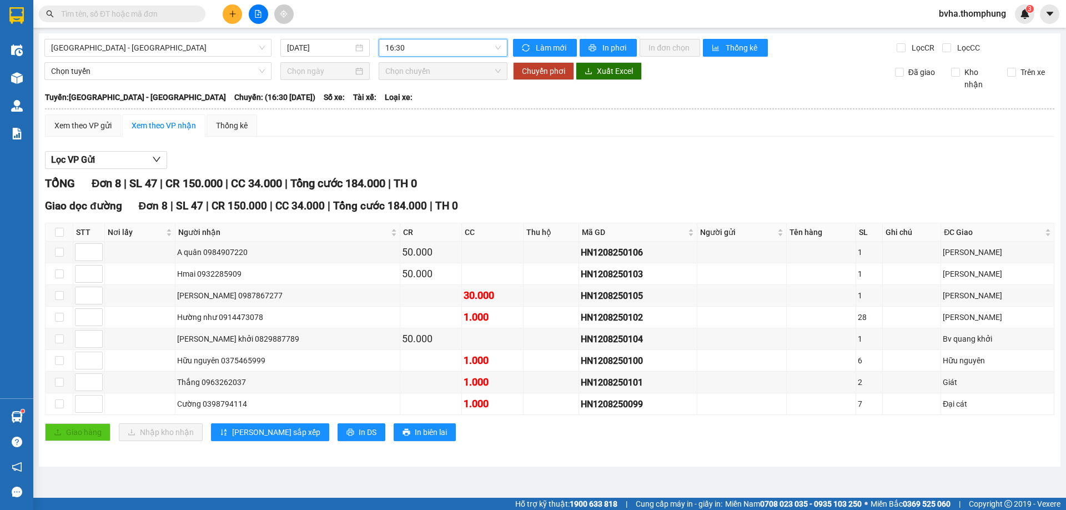
click at [561, 177] on div "TỔNG Đơn 8 | SL 47 | CR 150.000 | CC 34.000 | Tổng cước 184.000 | TH 0" at bounding box center [550, 183] width 1010 height 17
